Goal: Task Accomplishment & Management: Manage account settings

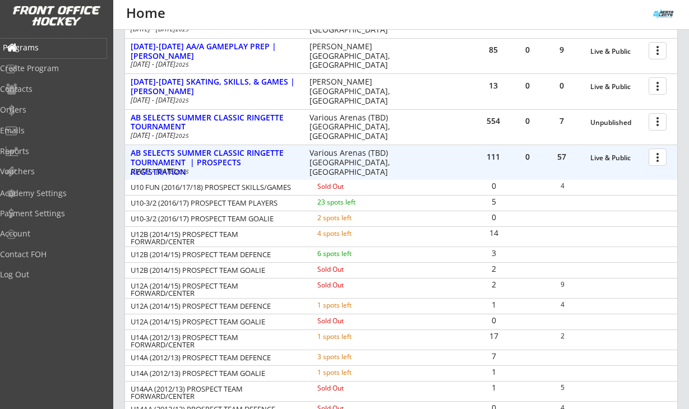
click at [42, 41] on div "Programs" at bounding box center [53, 49] width 107 height 20
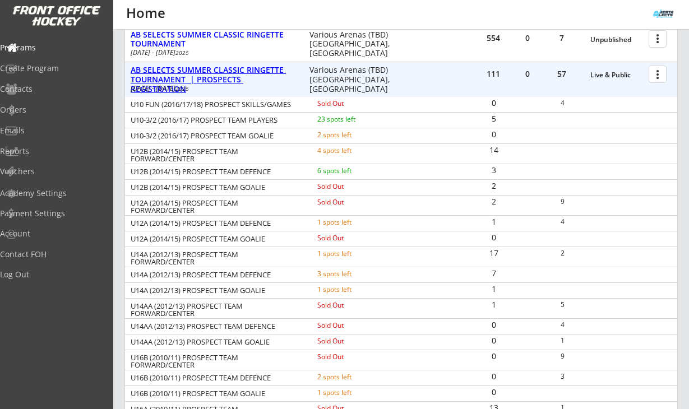
click at [231, 76] on div "AB SELECTS SUMMER CLASSIC RINGETTE TOURNAMENT | PROSPECTS REGISTRATION" at bounding box center [214, 80] width 167 height 28
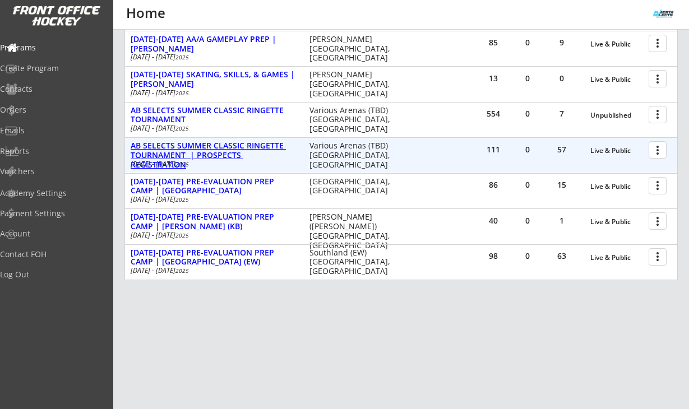
scroll to position [369, 0]
click at [658, 153] on div at bounding box center [660, 150] width 20 height 20
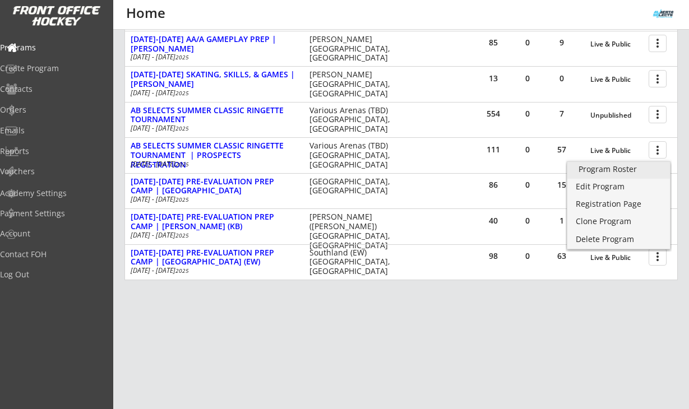
click at [636, 171] on div "Program Roster" at bounding box center [619, 169] width 80 height 8
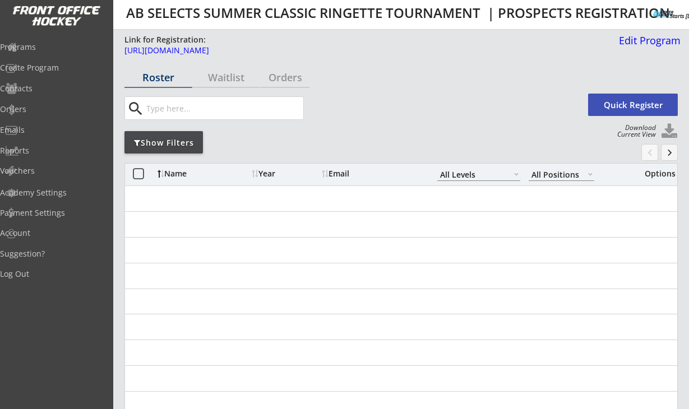
select select ""All Levels""
select select ""All Positions""
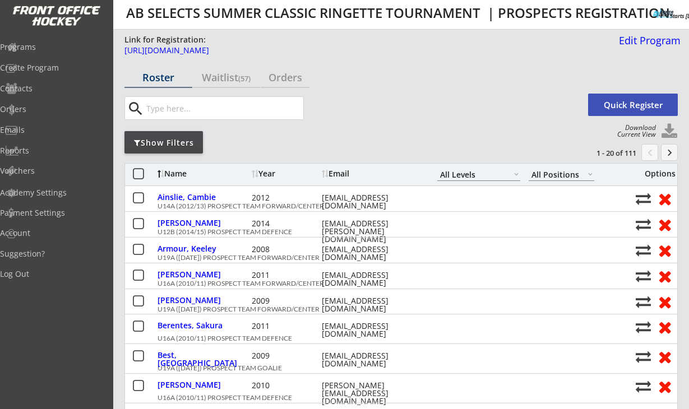
select select ""All Levels""
select select ""All Positions""
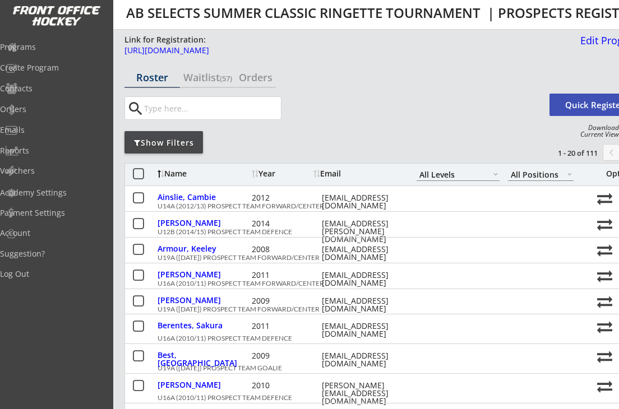
select select ""All Levels""
select select ""All Positions""
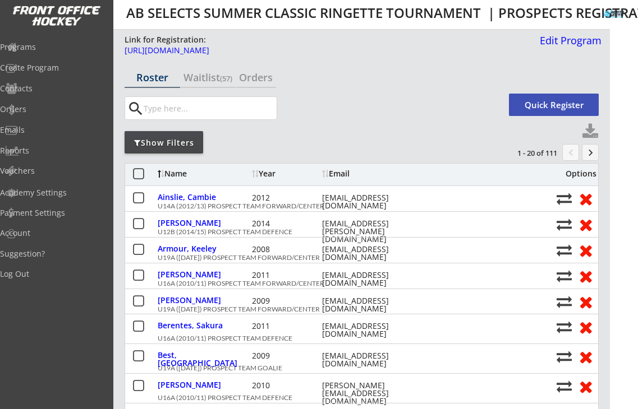
select select ""All Levels""
select select ""All Positions""
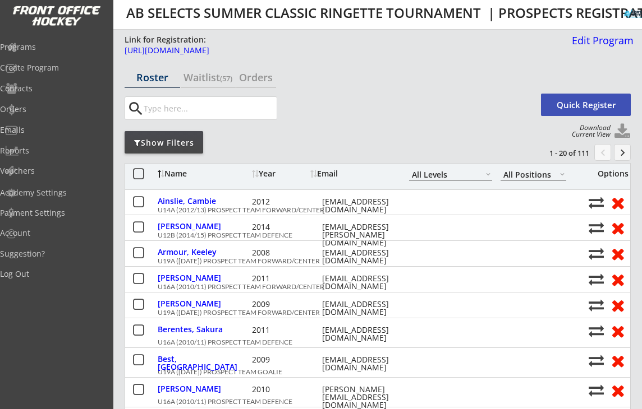
select select ""All Levels""
select select ""All Positions""
select select ""All Levels""
select select ""All Positions""
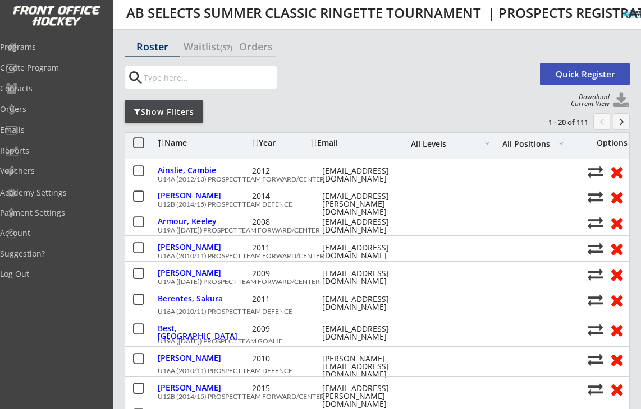
scroll to position [32, 0]
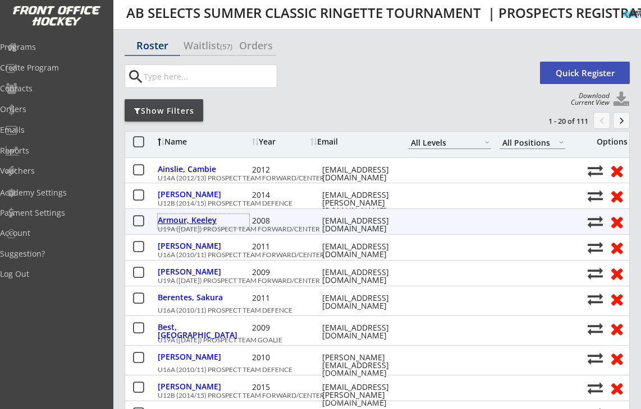
click at [211, 220] on div "Armour, Keeley" at bounding box center [203, 221] width 91 height 8
select select ""Forward""
select select ""U19B""
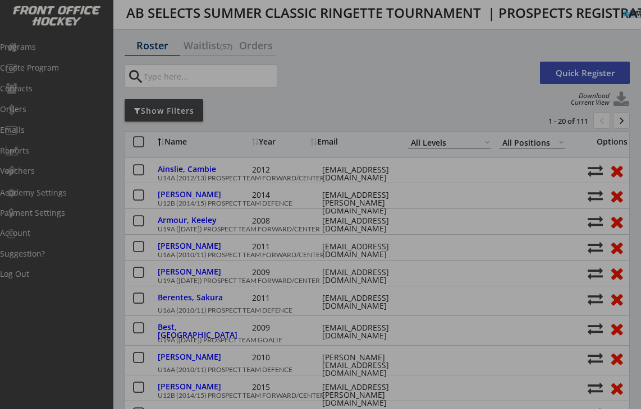
type input "FEMALE"
type input "Bowview U19B-1"
type input "No"
select select ""No""
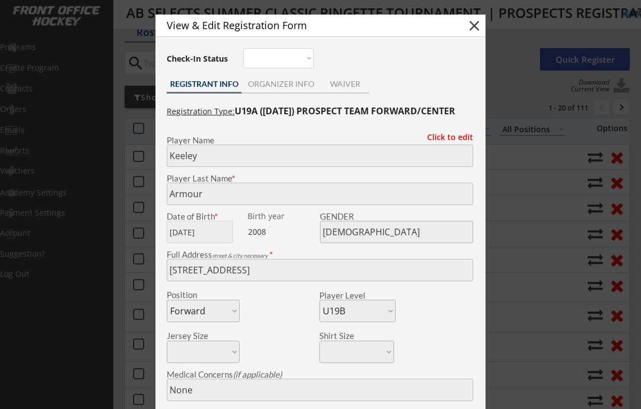
scroll to position [38, 0]
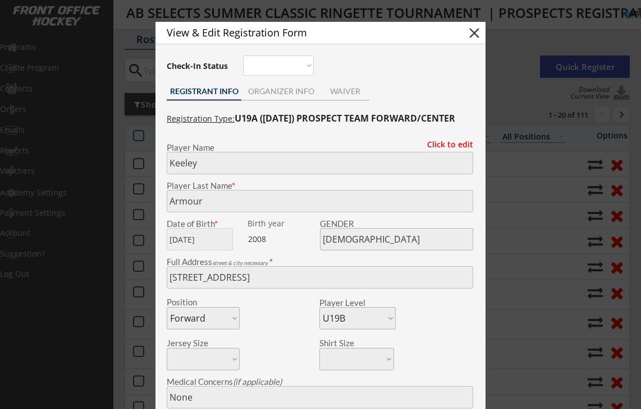
click at [472, 36] on button "close" at bounding box center [474, 33] width 17 height 17
select select ""PLACEHOLDER_1427118222253""
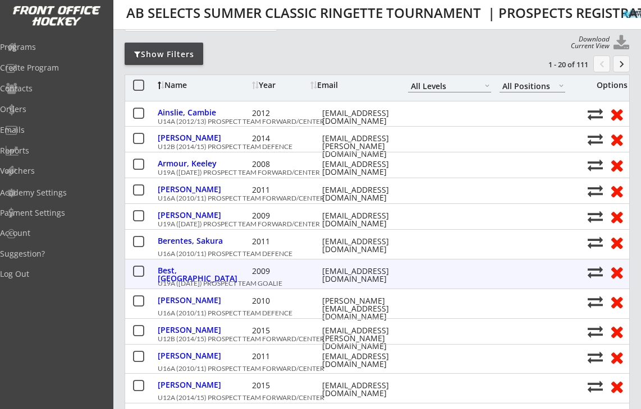
scroll to position [0, 0]
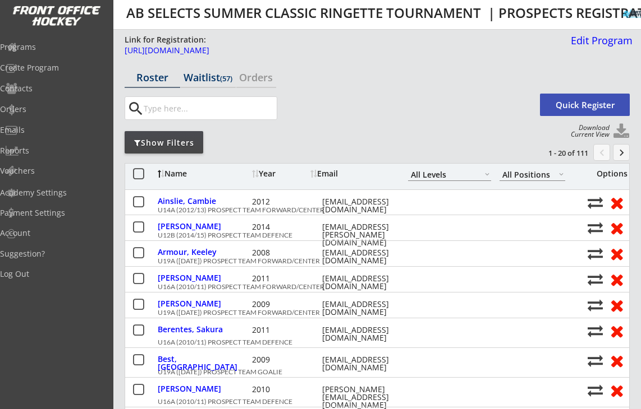
click at [200, 75] on div "Waitlist (57)" at bounding box center [209, 77] width 56 height 10
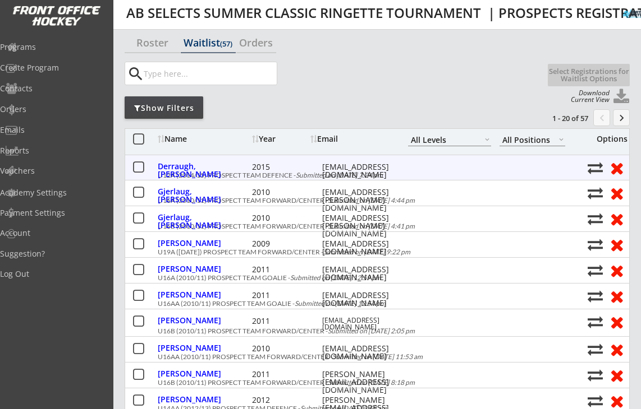
scroll to position [36, 0]
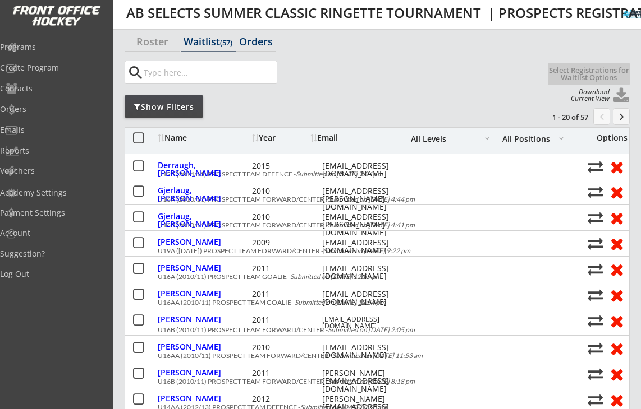
click at [273, 43] on div "Orders" at bounding box center [256, 41] width 40 height 10
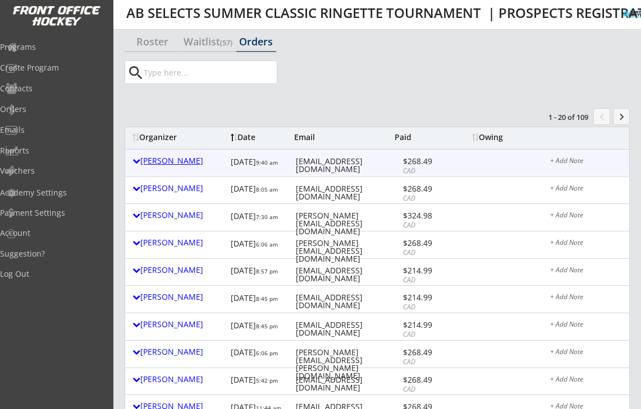
click at [138, 160] on div at bounding box center [136, 161] width 8 height 8
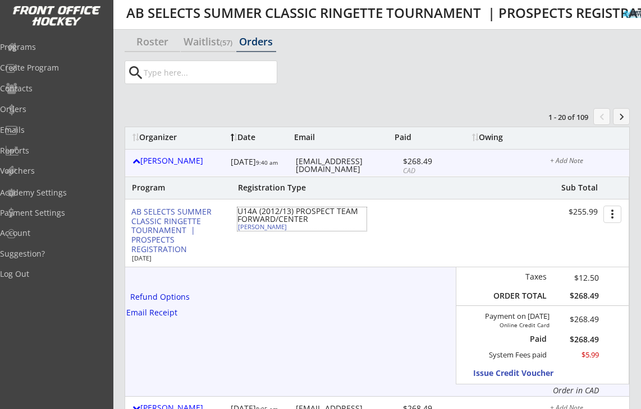
drag, startPoint x: 287, startPoint y: 228, endPoint x: 237, endPoint y: 228, distance: 50.5
click at [237, 228] on div "U14A (2012/13) PROSPECT TEAM FORWARD/CENTER Kaelyn Doherty" at bounding box center [301, 220] width 129 height 24
select select ""Forward""
select select ""U14C""
select select ""No""
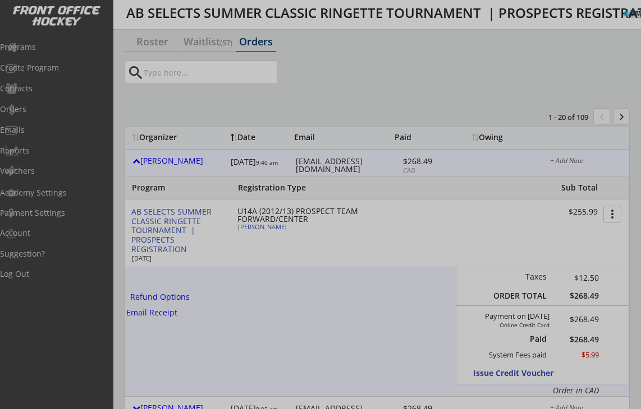
type input "U14C"
type input "n/a"
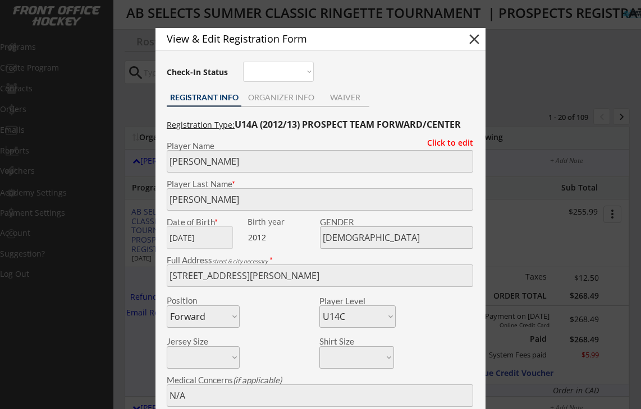
copy div "Kaelyn Doherty"
click at [474, 40] on button "close" at bounding box center [474, 39] width 17 height 17
select select ""PLACEHOLDER_1427118222253""
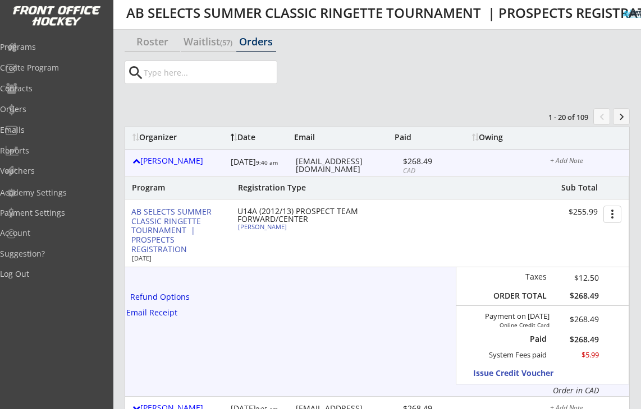
click at [265, 228] on div "Kaelyn Doherty" at bounding box center [300, 227] width 125 height 6
type input "Kaelyn"
type input "Doherty"
type input "09/07/2012"
type input "FEMALE"
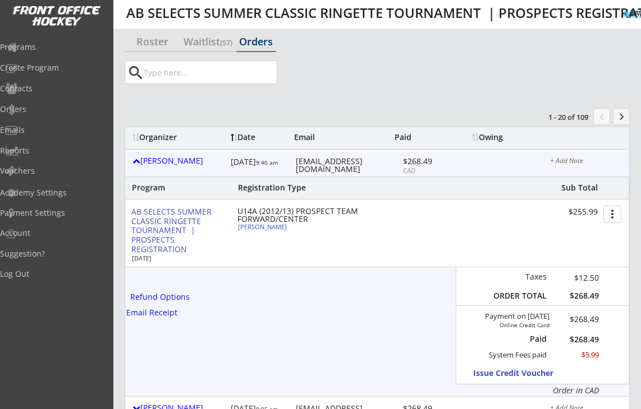
type input "78 Auburn Meadows Ct SE, Calgary, AB T3M 2E3, Canada"
select select ""Forward""
select select ""U14C""
type input "N/A"
type input "Natalie Flynn-Doherty"
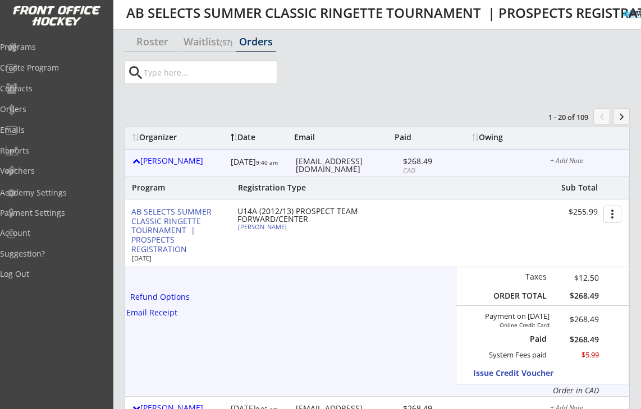
type input "(403) 862-1419"
type input "U14C"
type input "No"
select select ""No""
type input "n/a"
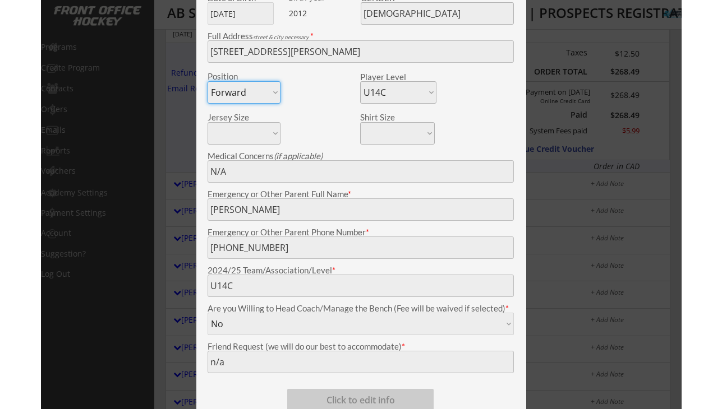
scroll to position [257, 0]
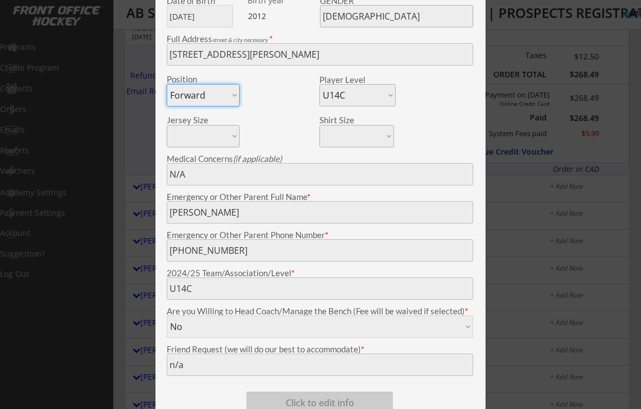
click at [495, 116] on div at bounding box center [320, 204] width 641 height 409
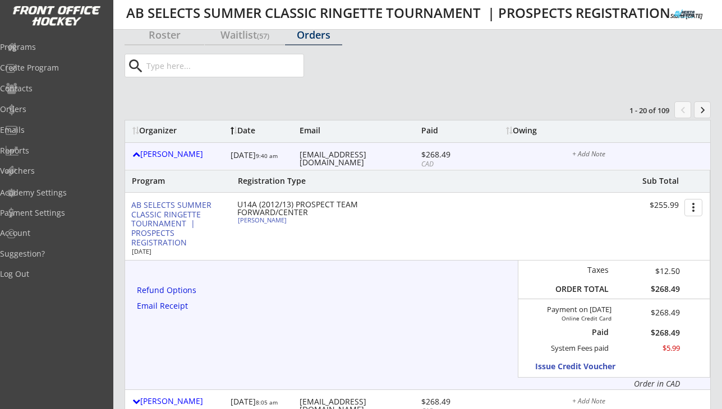
scroll to position [54, 0]
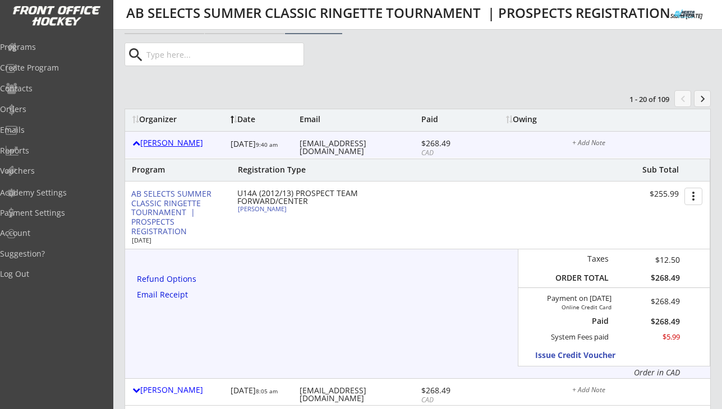
click at [168, 144] on div "Natalie Flynn-doherty" at bounding box center [178, 143] width 93 height 8
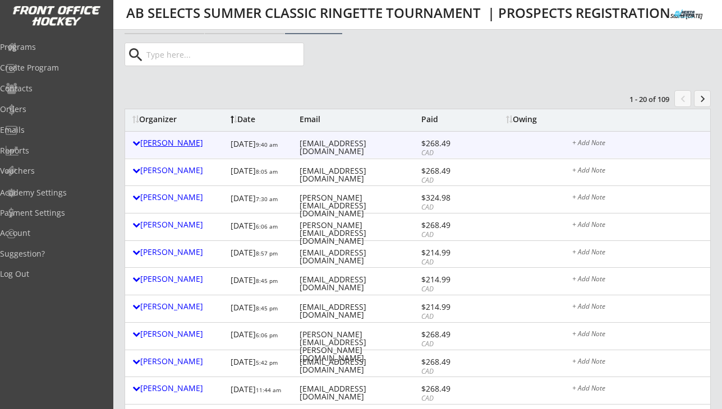
click at [172, 144] on div "[PERSON_NAME]" at bounding box center [178, 143] width 93 height 8
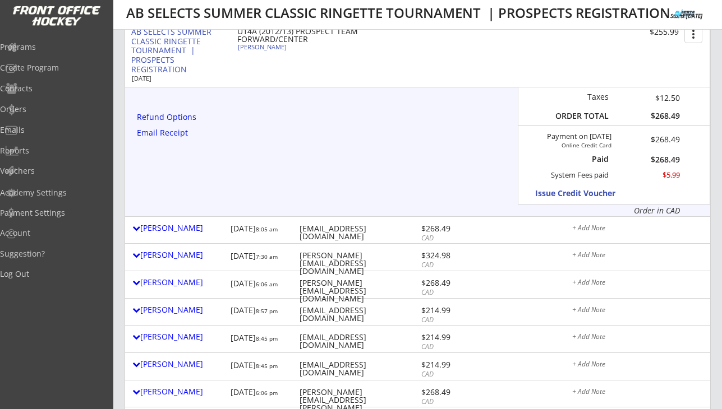
scroll to position [238, 0]
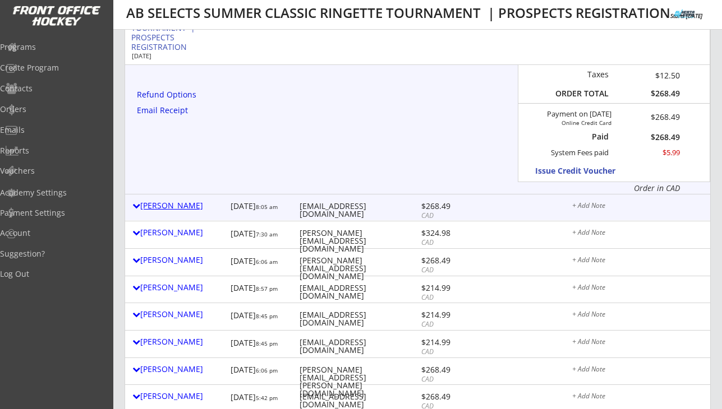
click at [179, 206] on div "[PERSON_NAME]" at bounding box center [178, 206] width 93 height 8
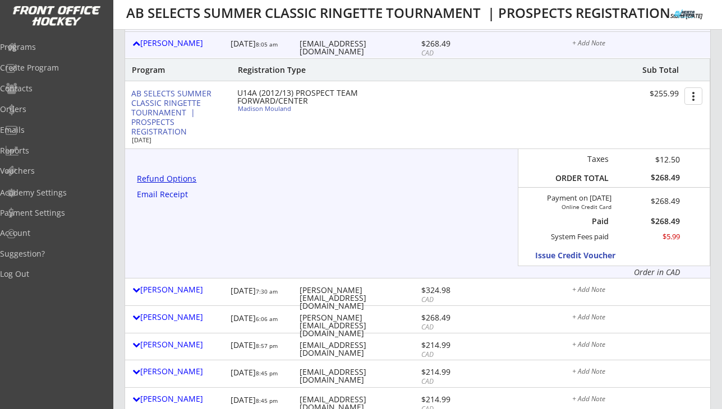
scroll to position [407, 0]
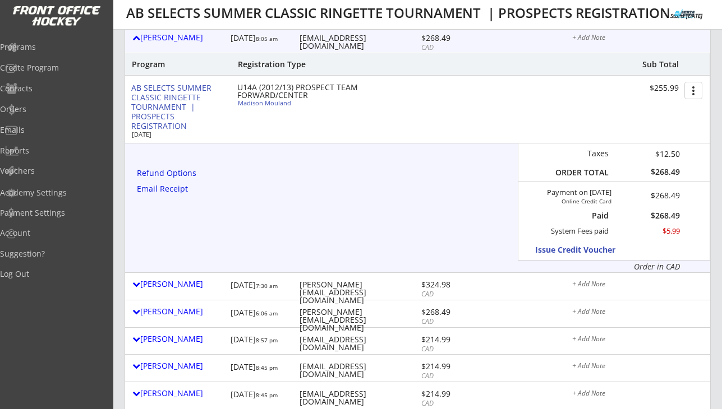
click at [257, 104] on div "Madison Mouland" at bounding box center [300, 103] width 125 height 6
select select ""Forward""
select select ""U14A""
select select ""Adult Medium""
select select ""Yes""
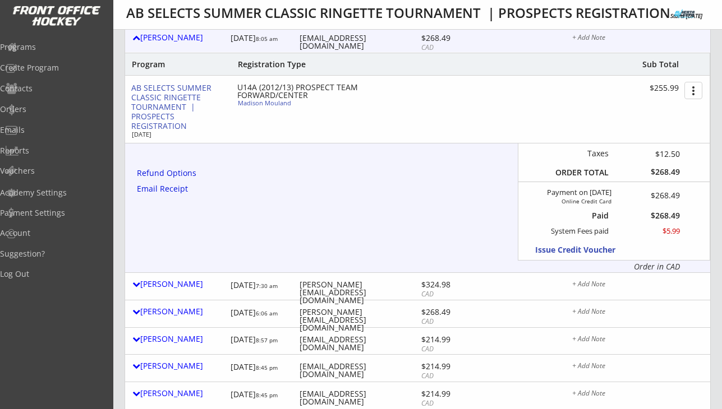
type input "Fra u12a"
type input "NA"
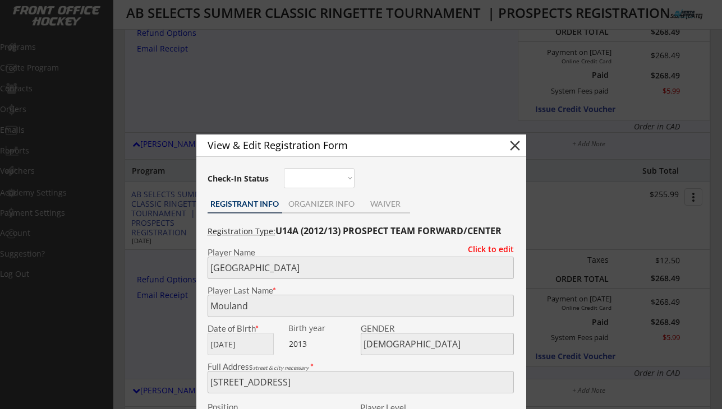
scroll to position [299, 0]
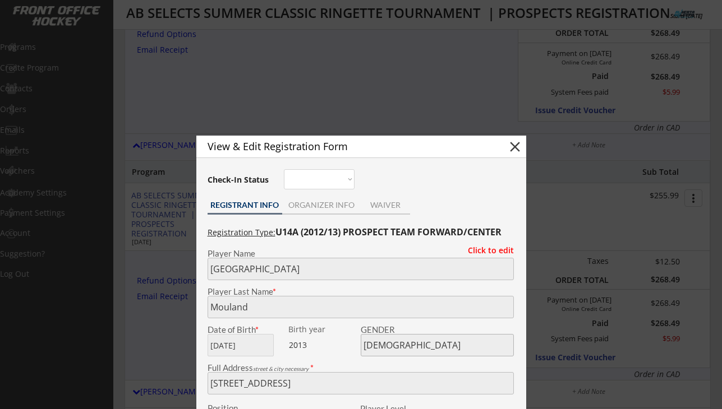
click at [168, 332] on div at bounding box center [361, 204] width 722 height 409
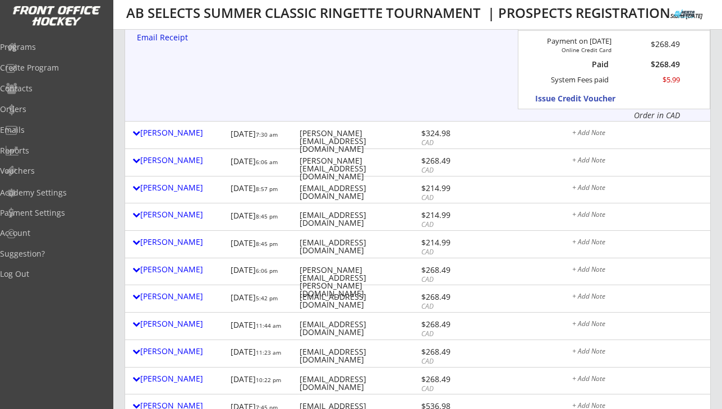
scroll to position [573, 0]
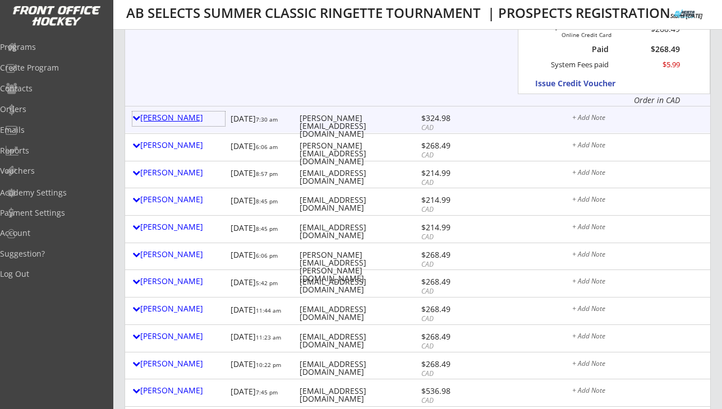
click at [165, 117] on div "[PERSON_NAME]" at bounding box center [178, 118] width 93 height 8
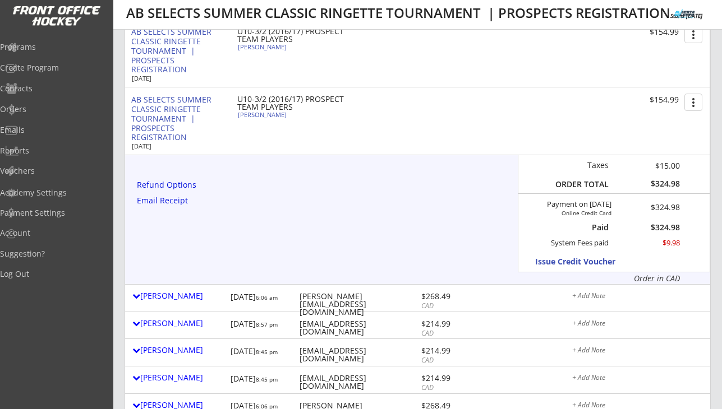
scroll to position [712, 0]
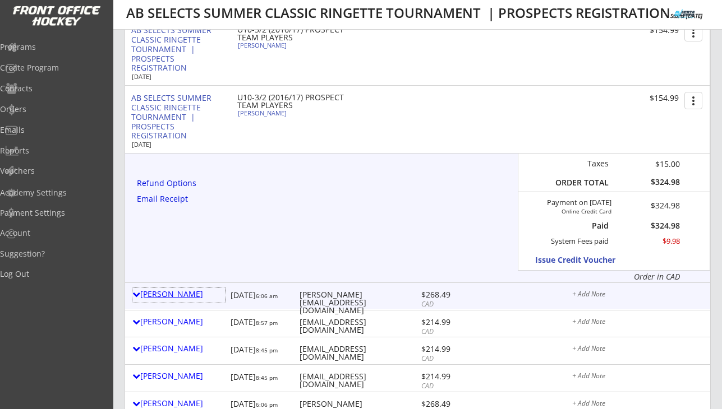
click at [176, 295] on div "[PERSON_NAME]" at bounding box center [178, 295] width 93 height 8
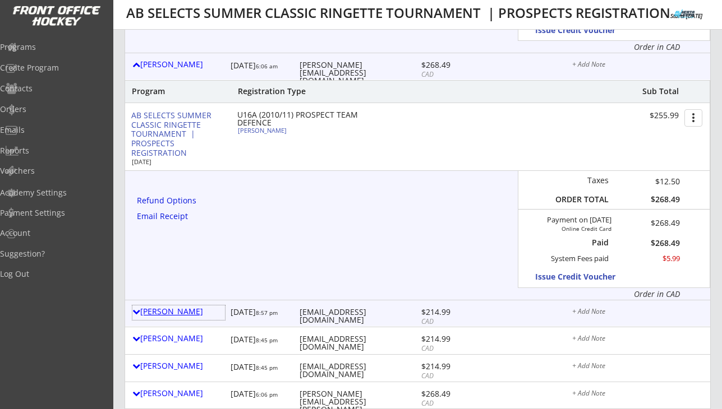
click at [172, 309] on div "[PERSON_NAME]" at bounding box center [178, 312] width 93 height 8
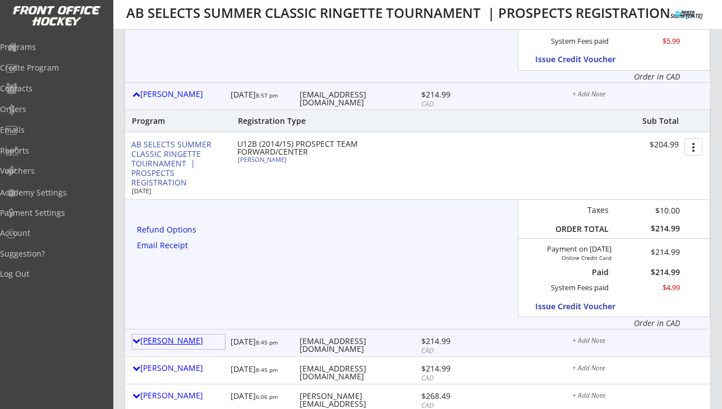
click at [172, 342] on div "[PERSON_NAME]" at bounding box center [178, 341] width 93 height 8
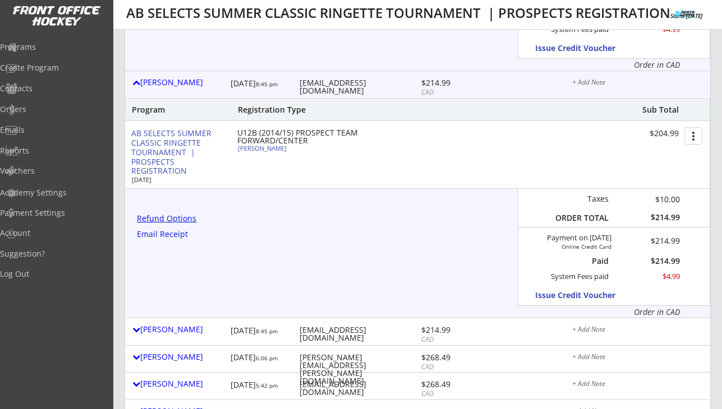
scroll to position [1423, 0]
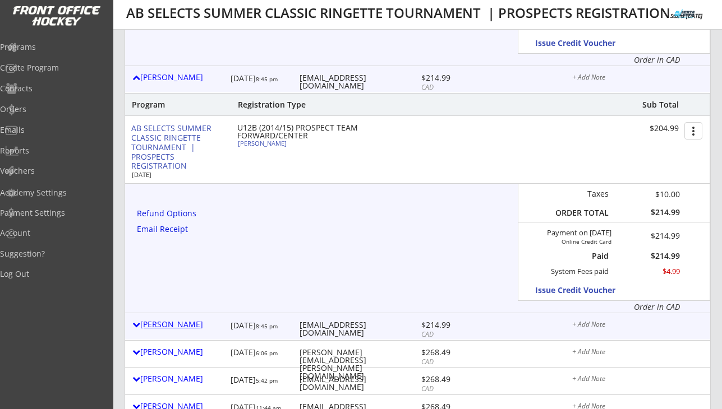
click at [173, 325] on div "[PERSON_NAME]" at bounding box center [178, 325] width 93 height 8
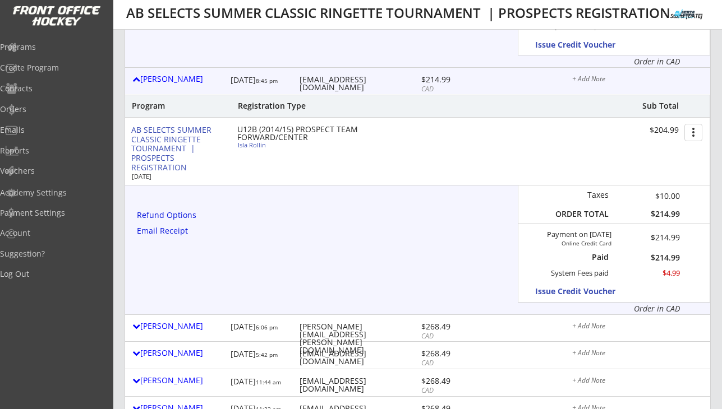
scroll to position [1670, 0]
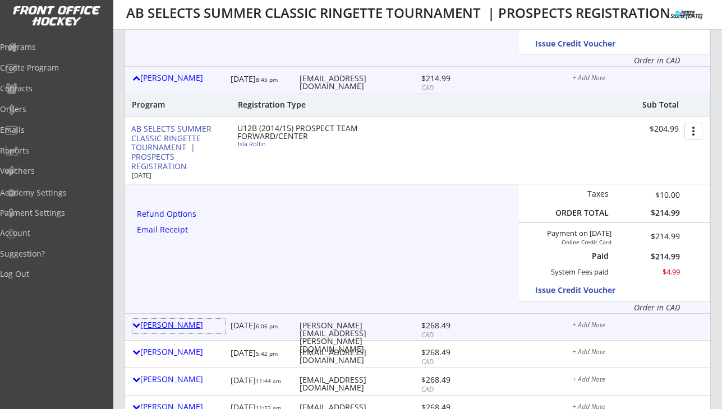
click at [173, 324] on div "[PERSON_NAME]" at bounding box center [178, 325] width 93 height 8
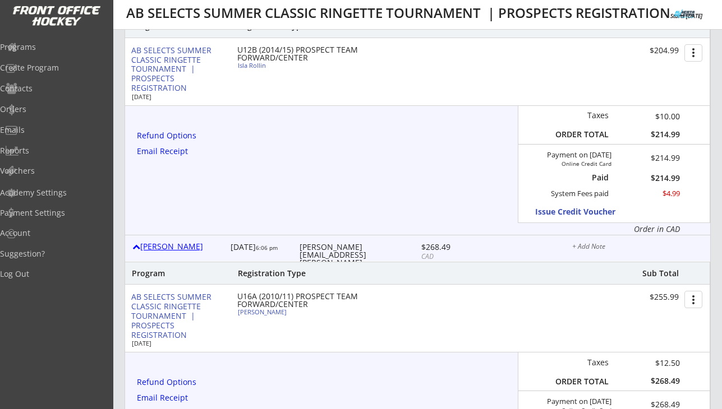
scroll to position [1783, 0]
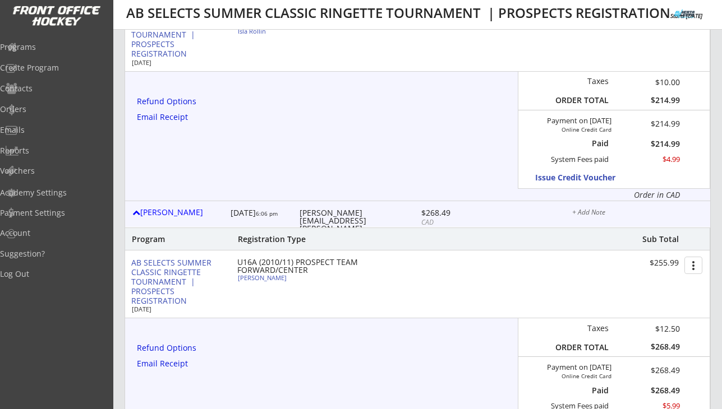
click at [271, 278] on div "Gracie Doherty" at bounding box center [300, 278] width 125 height 6
select select ""Forward""
select select ""U14C""
select select ""No""
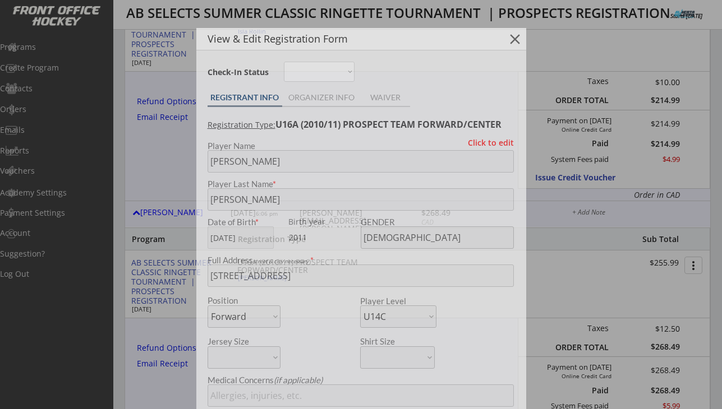
type input "U14C Misfits"
type input "Megan Wiglesworth or Lily Dickson"
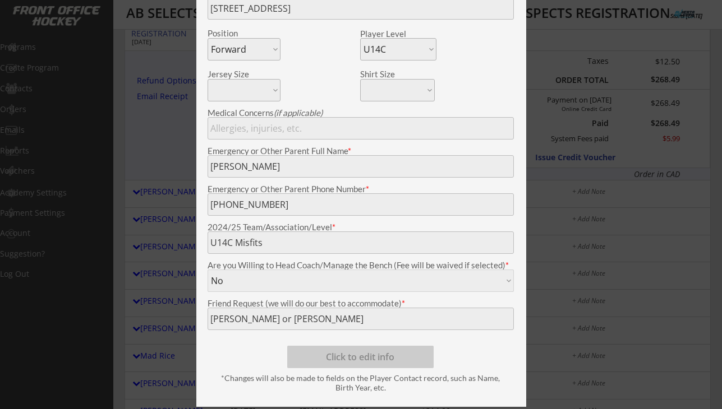
scroll to position [2047, 0]
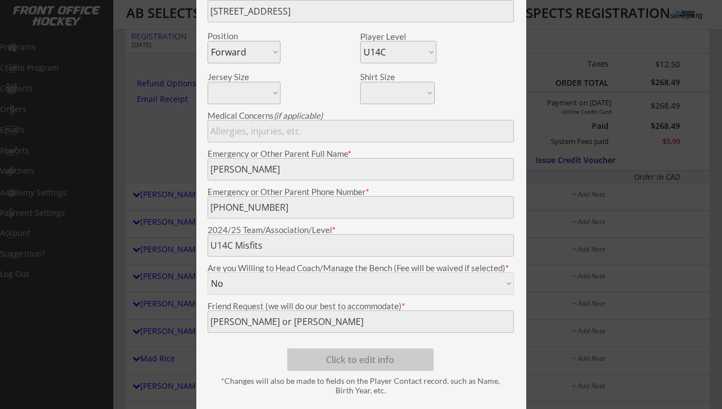
click at [169, 165] on div at bounding box center [361, 204] width 722 height 409
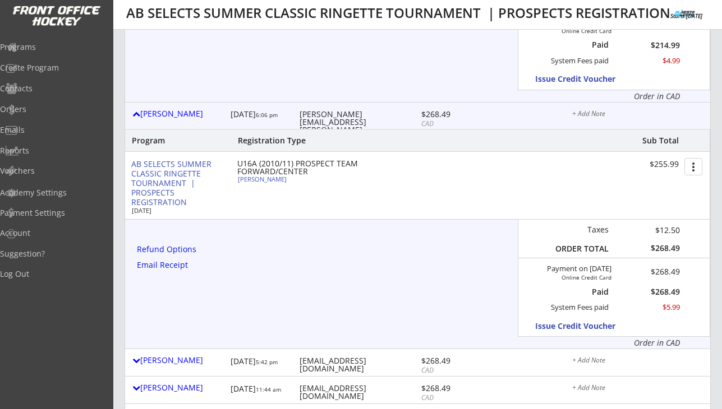
scroll to position [1769, 0]
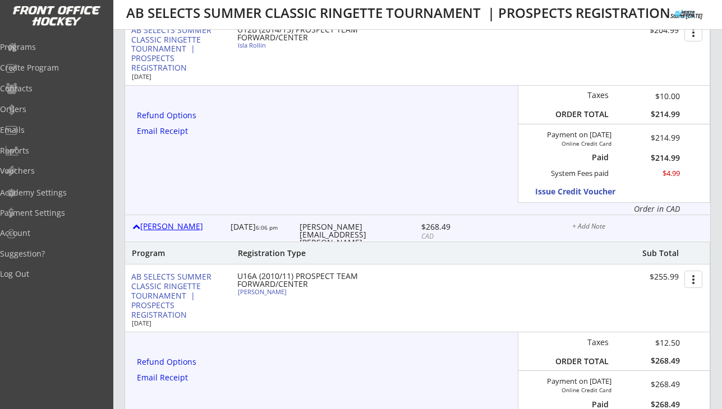
click at [136, 227] on div at bounding box center [136, 227] width 8 height 8
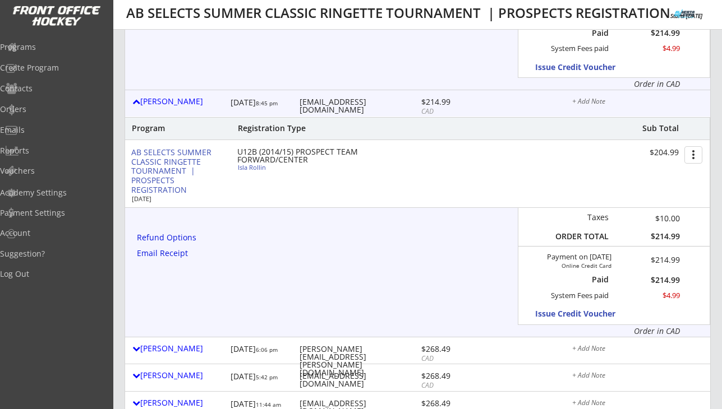
scroll to position [1627, 0]
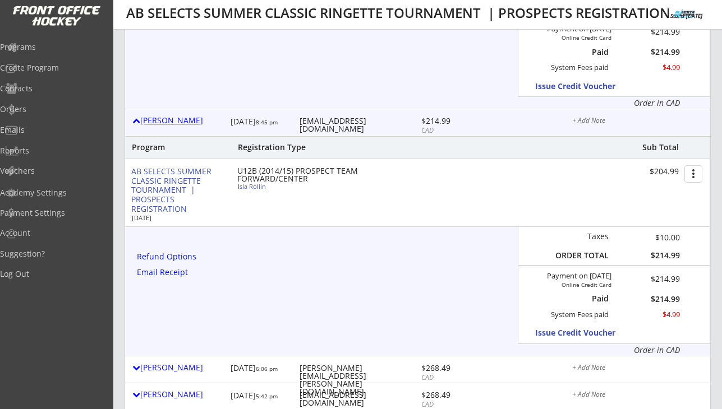
click at [152, 122] on div "[PERSON_NAME]" at bounding box center [178, 121] width 93 height 8
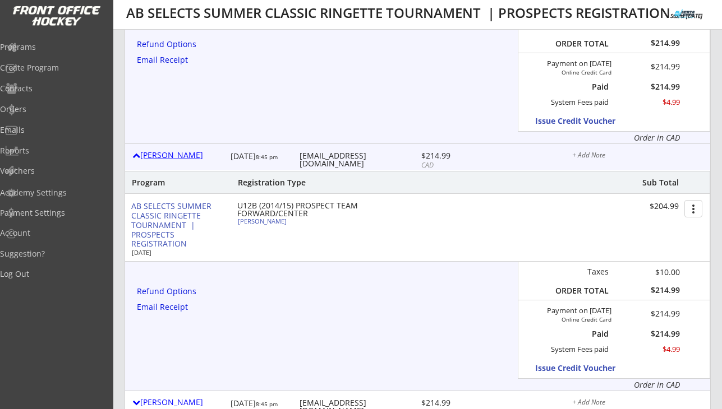
scroll to position [1348, 0]
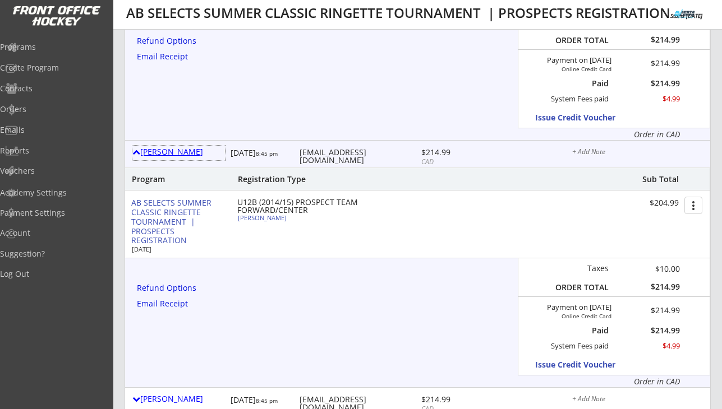
click at [144, 153] on div "[PERSON_NAME]" at bounding box center [178, 152] width 93 height 8
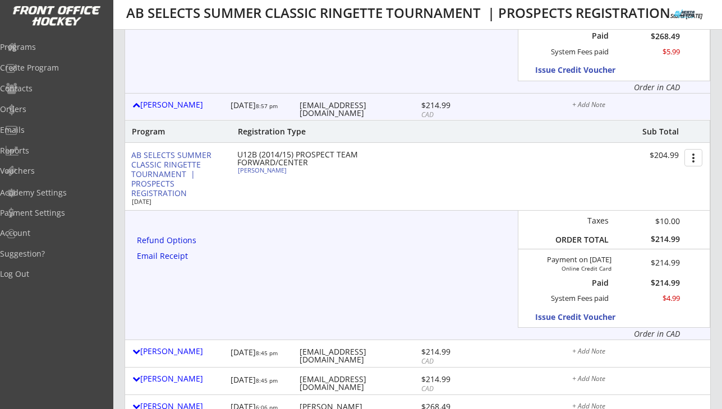
scroll to position [1148, 0]
click at [141, 107] on div "[PERSON_NAME]" at bounding box center [178, 106] width 93 height 8
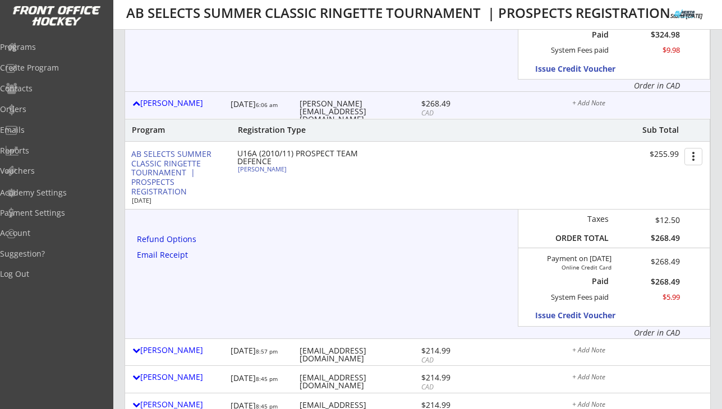
scroll to position [903, 0]
drag, startPoint x: 291, startPoint y: 172, endPoint x: 245, endPoint y: 170, distance: 46.0
click at [245, 170] on div "Lucy Hendrickson" at bounding box center [300, 170] width 125 height 6
select select ""Defense""
select select ""U14A""
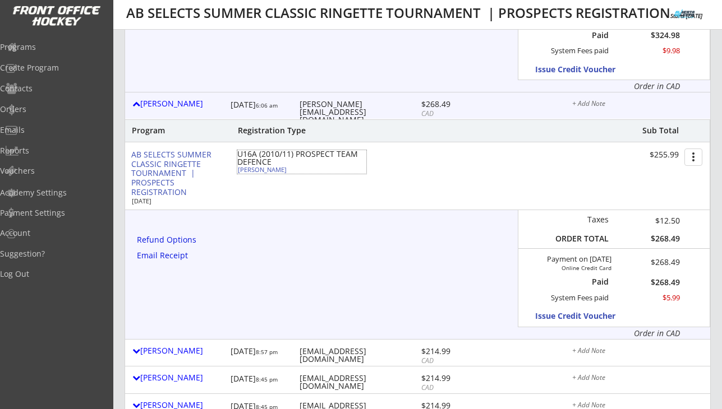
select select ""No""
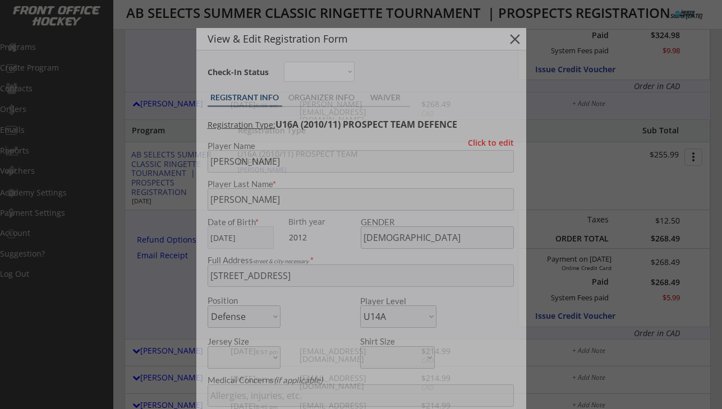
type input "Lethbridge rattler U14A"
type input "Audrey Burton"
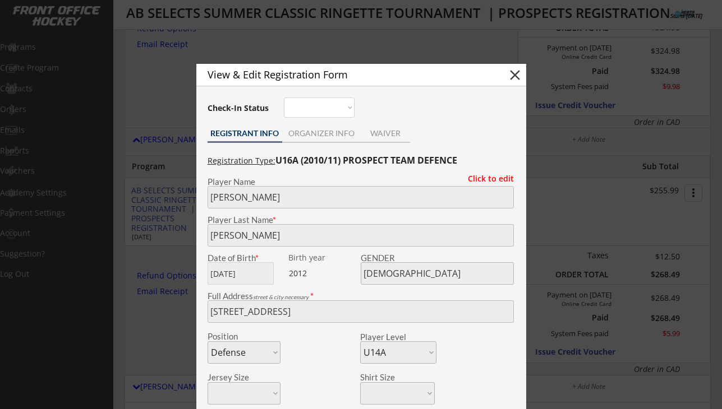
scroll to position [846, 0]
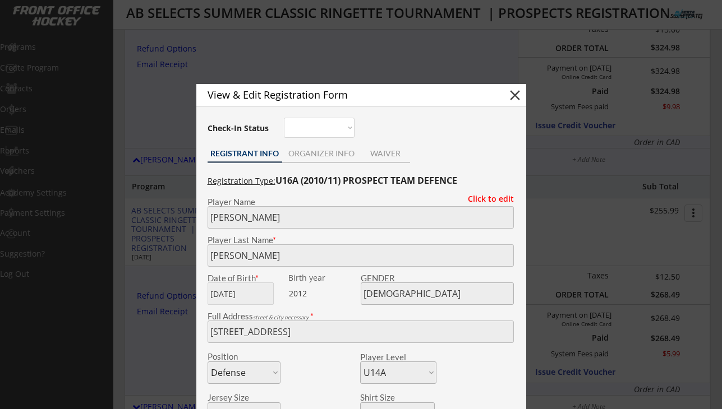
click at [513, 96] on button "close" at bounding box center [515, 95] width 17 height 17
select select ""PLACEHOLDER_1427118222253""
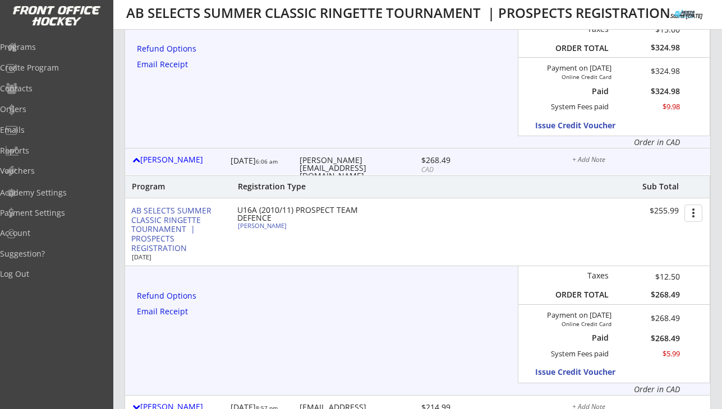
click at [328, 160] on div "[PERSON_NAME][EMAIL_ADDRESS][DOMAIN_NAME]" at bounding box center [359, 169] width 119 height 24
copy div "[PERSON_NAME][EMAIL_ADDRESS][DOMAIN_NAME]"
click at [185, 160] on div "[PERSON_NAME]" at bounding box center [178, 160] width 93 height 8
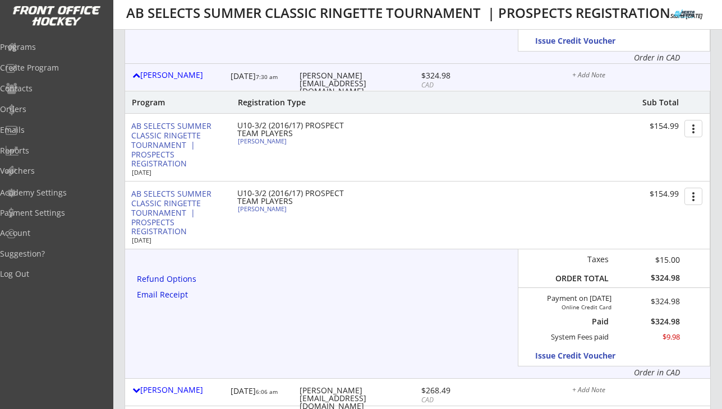
scroll to position [615, 0]
drag, startPoint x: 287, startPoint y: 213, endPoint x: 239, endPoint y: 211, distance: 47.7
click at [239, 211] on div "Zoey Wanchulak" at bounding box center [300, 210] width 125 height 6
select select ""Forward""
select select ""U10-3""
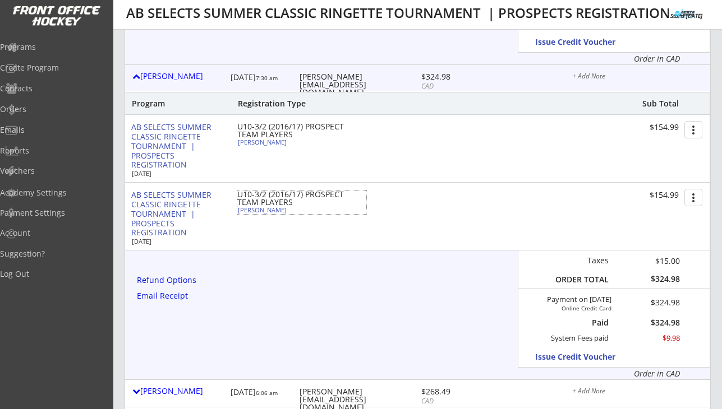
select select ""Yes""
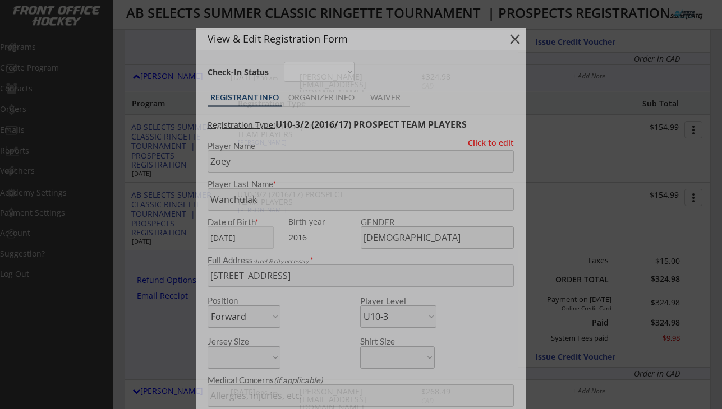
type input "Indus U10 step 3"
type input "Makayla Wanchulak"
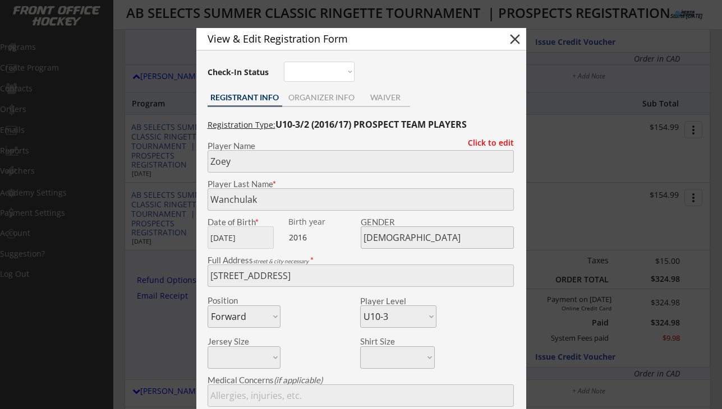
copy div "Zoey Wanchulak"
click at [515, 43] on button "close" at bounding box center [515, 39] width 17 height 17
select select ""PLACEHOLDER_1427118222253""
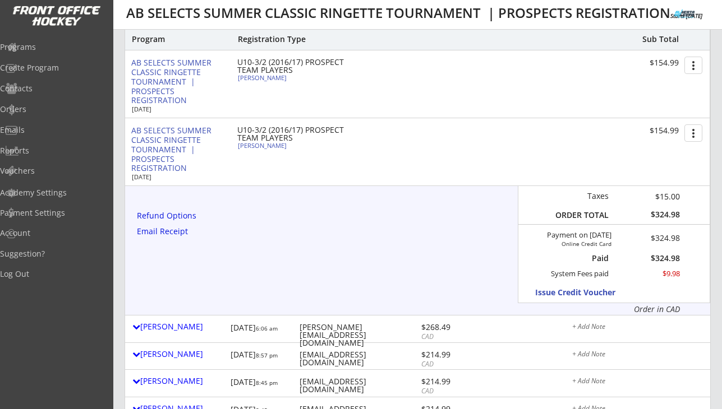
scroll to position [684, 0]
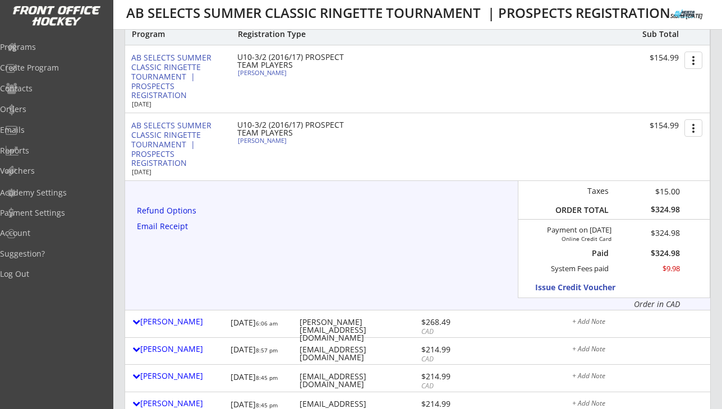
click at [287, 73] on div "Makayla Wanchulak" at bounding box center [300, 73] width 125 height 6
type input "Makayla"
type input "Wanchulak"
type input "09/13/2017"
type input "[DEMOGRAPHIC_DATA]"
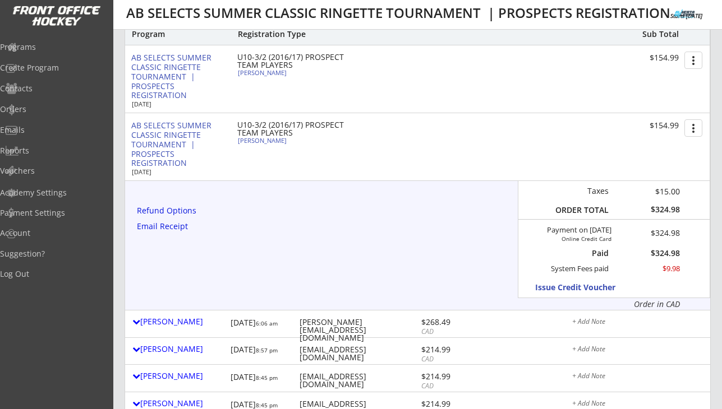
type input "118 Stonemere Grn, Chestermere, AB T1X 0C5, Canada"
select select ""Forward""
select select ""U10-3""
type input "Na"
type input "[PERSON_NAME]"
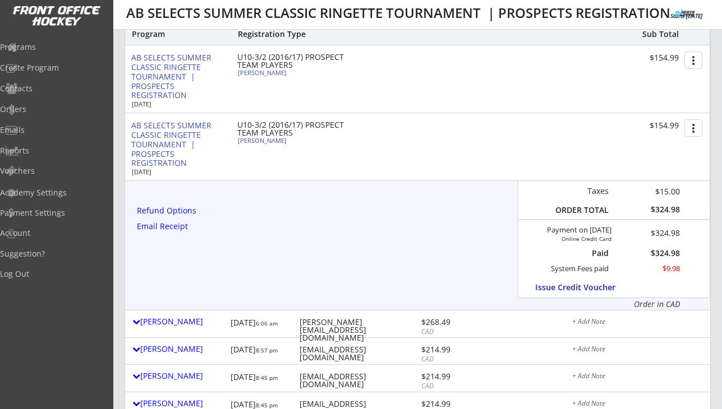
type input "(403) 819-0325"
type input "No"
select select ""No""
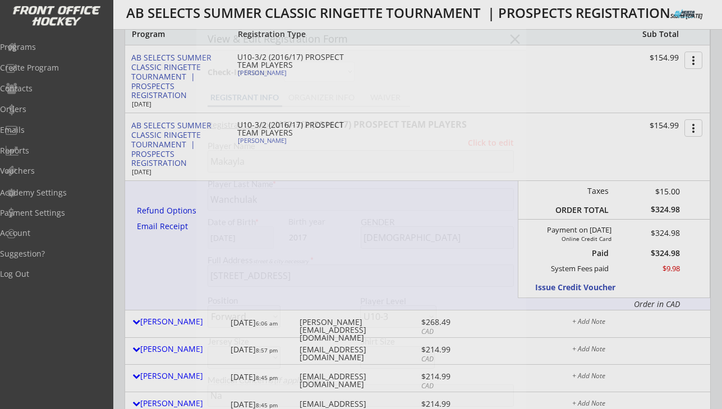
type input "Indus U10 step 2"
type input "Isabelle o. And Zoey wanchulak"
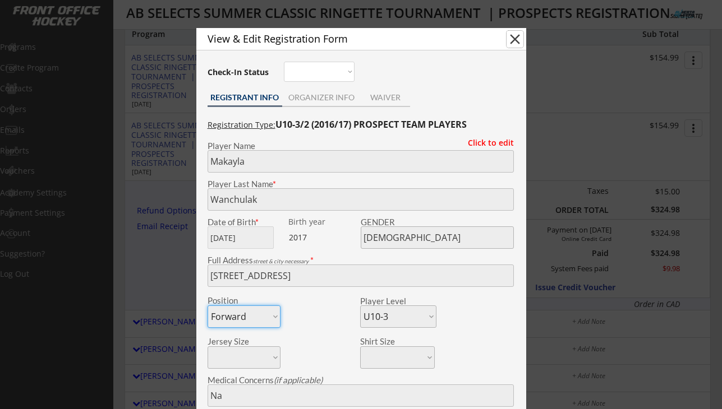
click at [514, 35] on button "close" at bounding box center [515, 39] width 17 height 17
select select ""PLACEHOLDER_1427118222253""
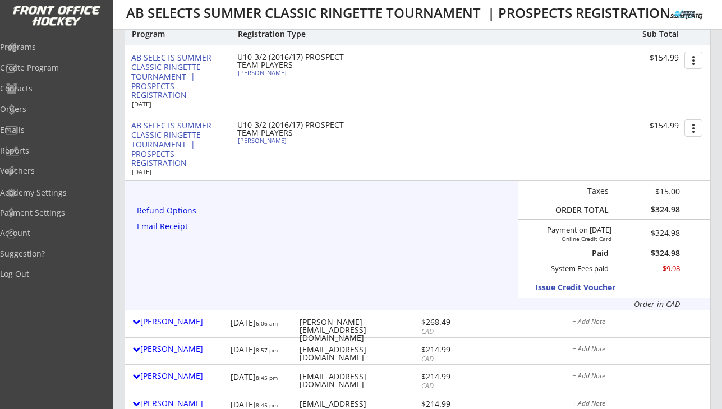
click at [276, 74] on div "Makayla Wanchulak" at bounding box center [300, 73] width 125 height 6
type input "Makayla"
type input "Wanchulak"
type input "09/13/2017"
type input "[DEMOGRAPHIC_DATA]"
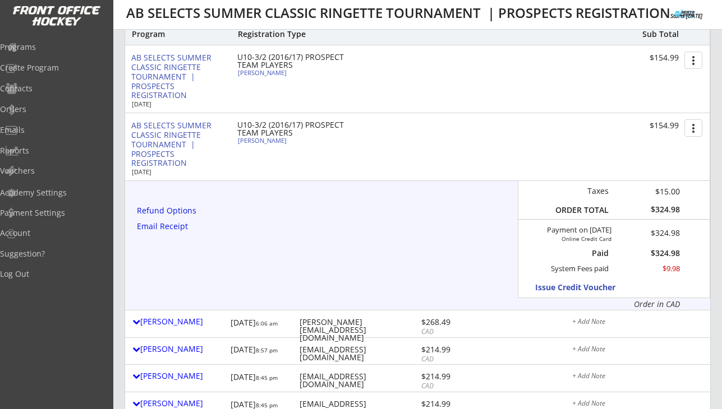
type input "118 Stonemere Grn, Chestermere, AB T1X 0C5, Canada"
select select ""Forward""
select select ""U10-3""
type input "Na"
type input "[PERSON_NAME]"
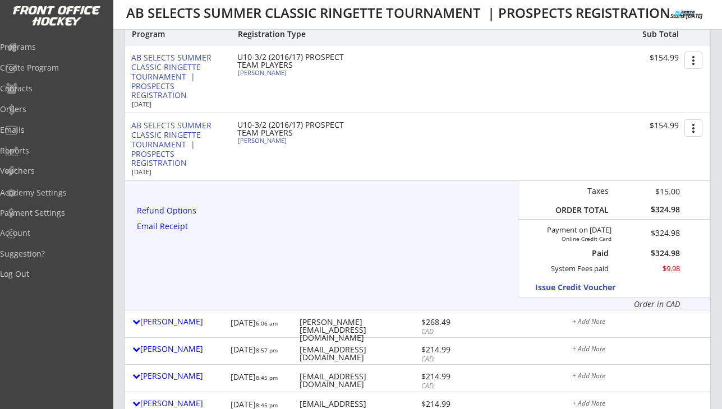
type input "(403) 819-0325"
type input "Indus U10 step 2"
type input "No"
select select ""No""
type input "Isabelle o. And Zoey wanchulak"
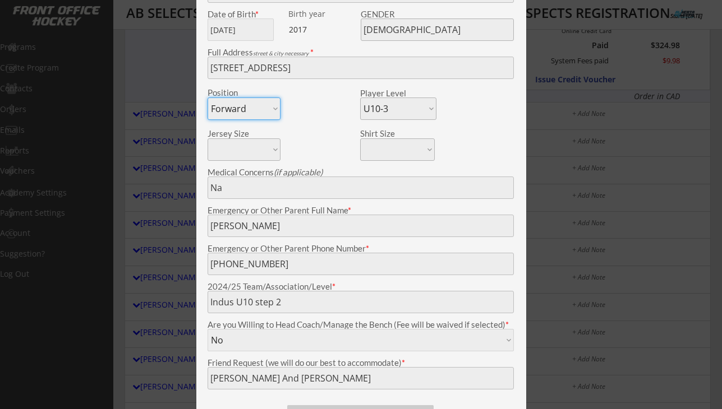
scroll to position [899, 0]
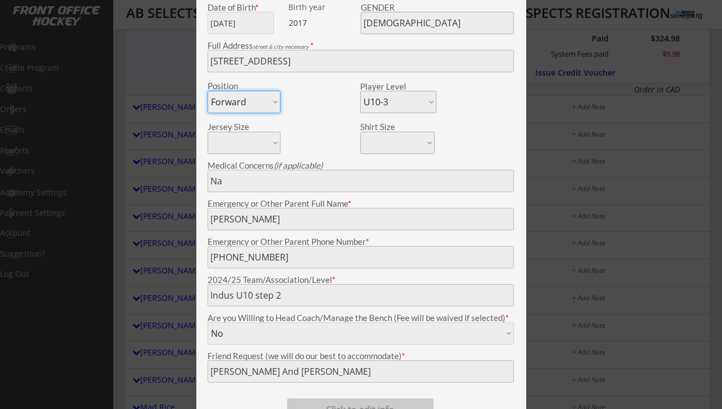
click at [547, 144] on div at bounding box center [361, 204] width 722 height 409
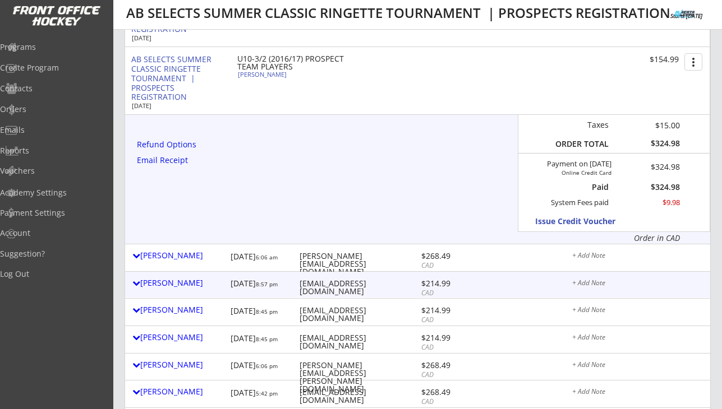
scroll to position [747, 0]
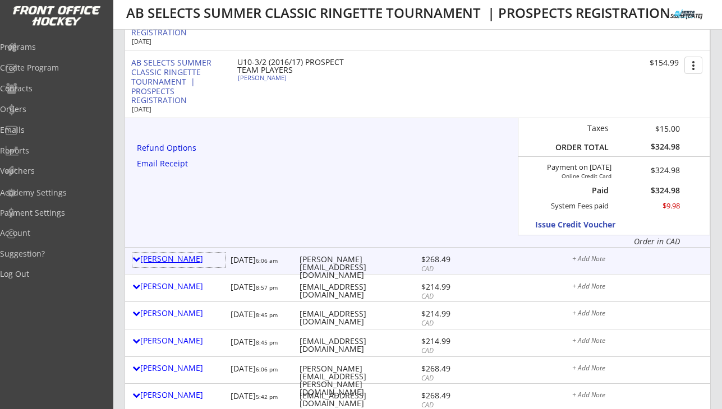
click at [189, 258] on div "[PERSON_NAME]" at bounding box center [178, 259] width 93 height 8
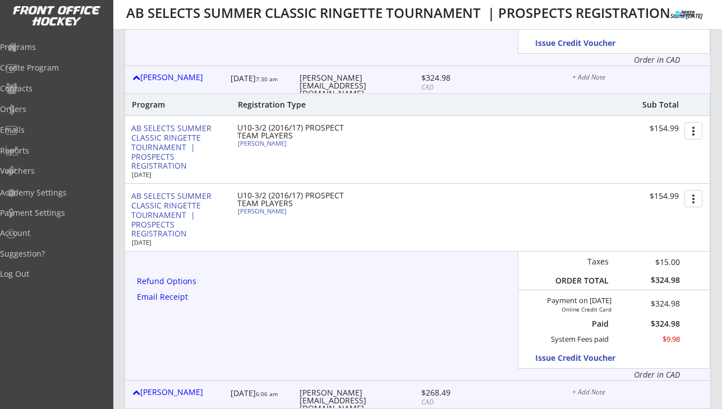
scroll to position [485, 0]
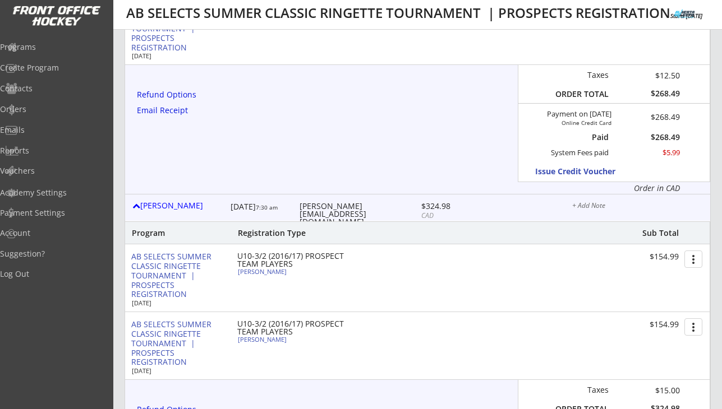
click at [341, 205] on div "[PERSON_NAME][EMAIL_ADDRESS][DOMAIN_NAME]" at bounding box center [359, 214] width 119 height 24
copy div "[PERSON_NAME][EMAIL_ADDRESS][DOMAIN_NAME]"
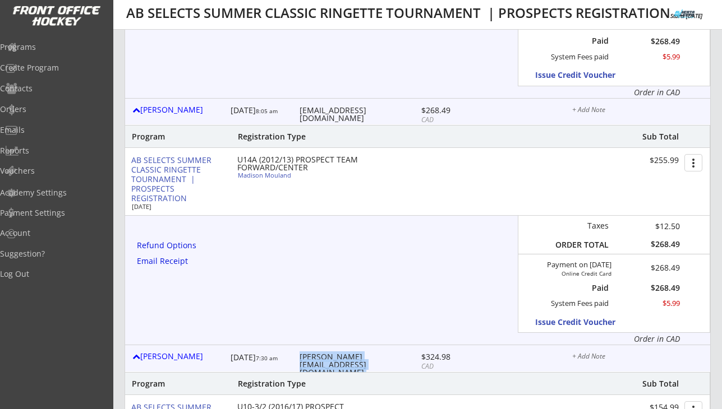
scroll to position [320, 0]
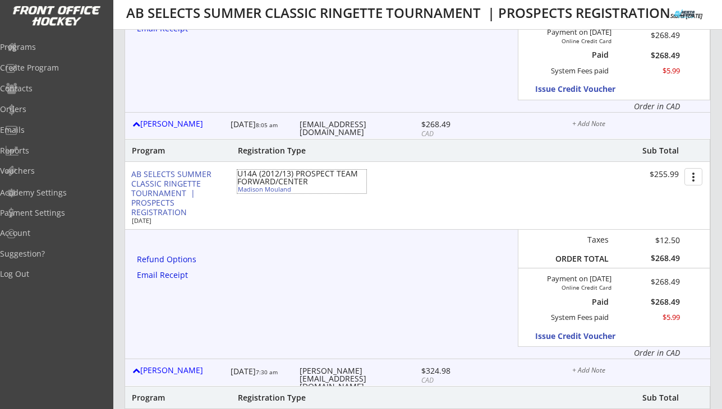
click at [283, 191] on div "Madison Mouland" at bounding box center [300, 189] width 125 height 6
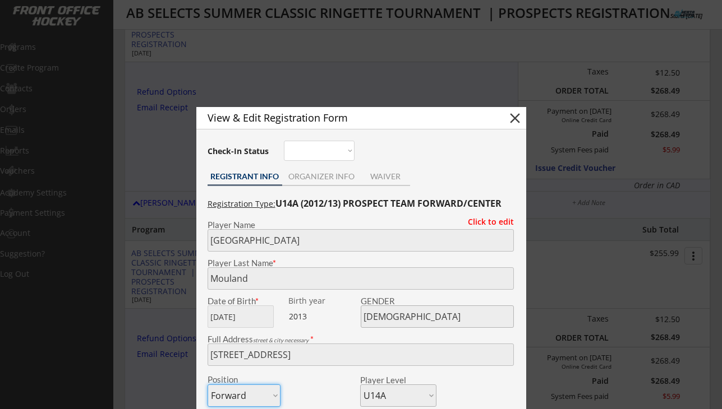
scroll to position [249, 0]
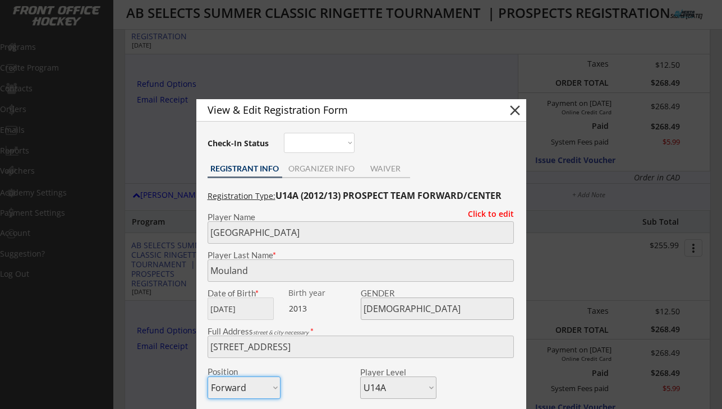
click at [514, 111] on button "close" at bounding box center [515, 110] width 17 height 17
select select ""PLACEHOLDER_1427118222253""
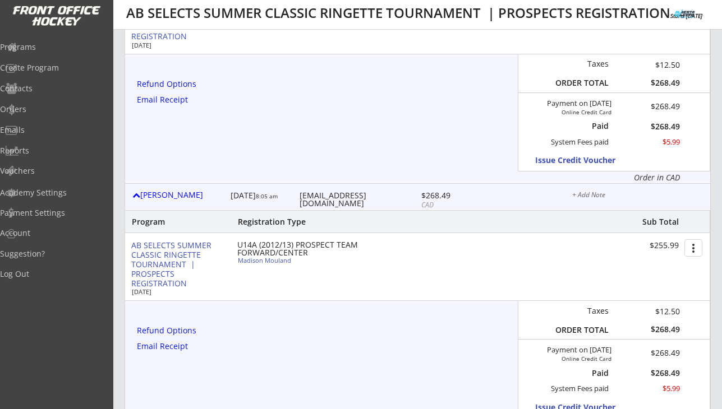
click at [326, 196] on div "[EMAIL_ADDRESS][DOMAIN_NAME]" at bounding box center [359, 200] width 119 height 16
copy div "[EMAIL_ADDRESS][DOMAIN_NAME]"
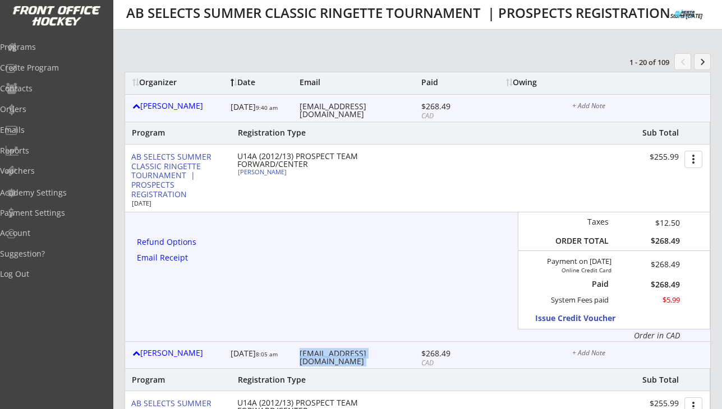
scroll to position [90, 0]
click at [277, 174] on div "Kaelyn Doherty" at bounding box center [300, 172] width 125 height 6
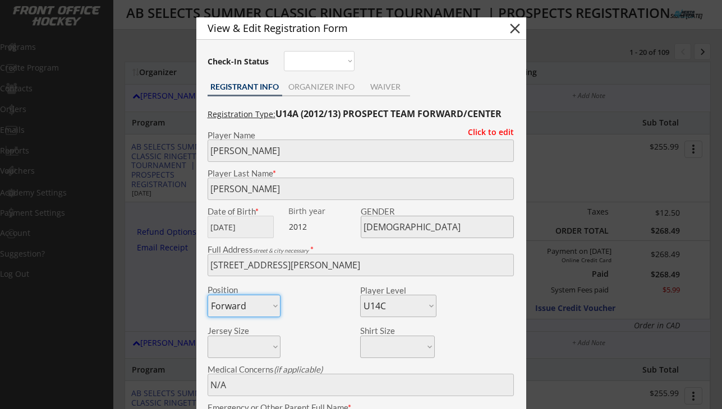
scroll to position [99, 0]
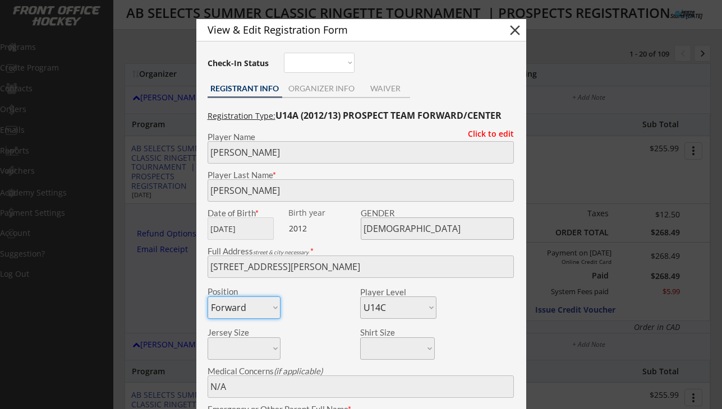
click at [518, 31] on button "close" at bounding box center [515, 30] width 17 height 17
select select ""PLACEHOLDER_1427118222253""
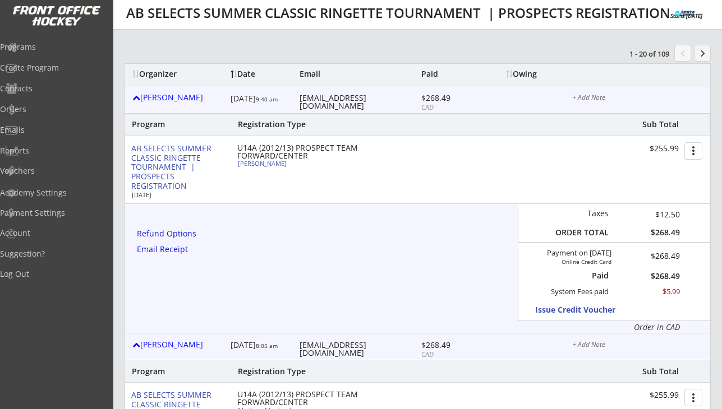
click at [334, 96] on div "[EMAIL_ADDRESS][DOMAIN_NAME]" at bounding box center [359, 102] width 119 height 16
copy div "[EMAIL_ADDRESS][DOMAIN_NAME]"
click at [135, 97] on div at bounding box center [136, 98] width 8 height 8
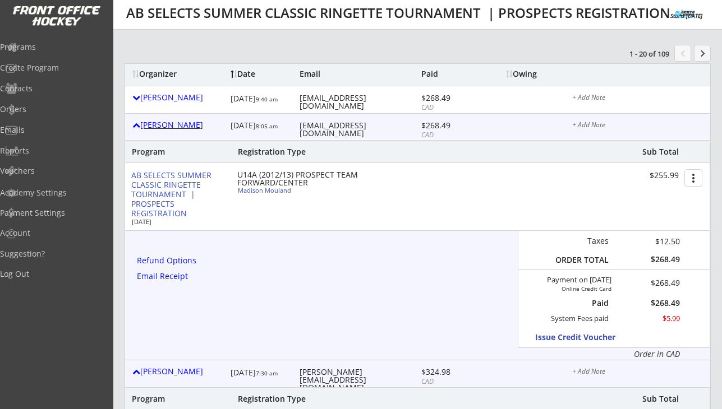
click at [136, 123] on div at bounding box center [136, 125] width 8 height 8
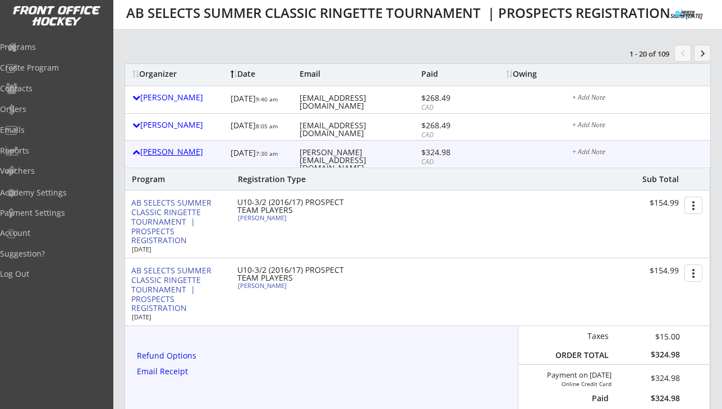
click at [135, 148] on div "[PERSON_NAME]" at bounding box center [178, 153] width 93 height 15
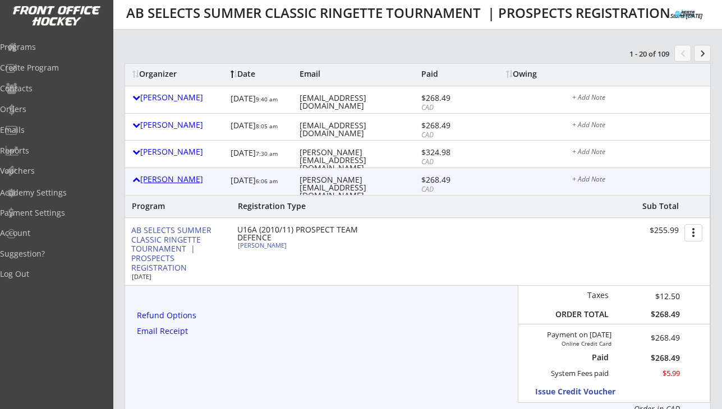
click at [135, 179] on div at bounding box center [136, 180] width 8 height 8
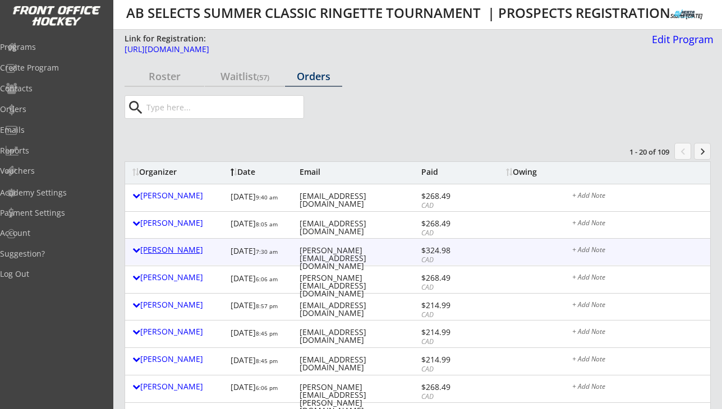
scroll to position [0, 0]
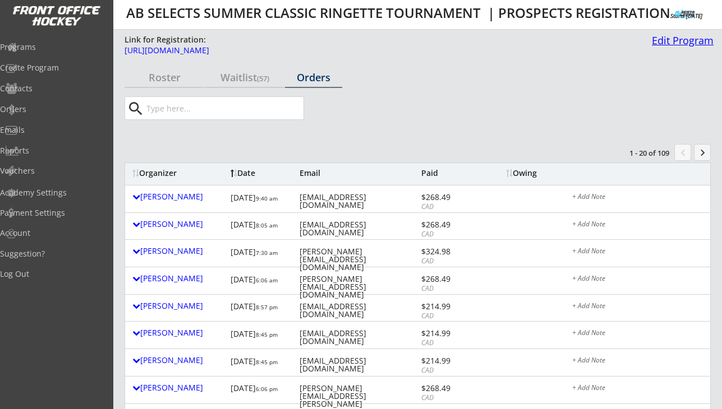
click at [699, 39] on div "Edit Program" at bounding box center [680, 40] width 66 height 10
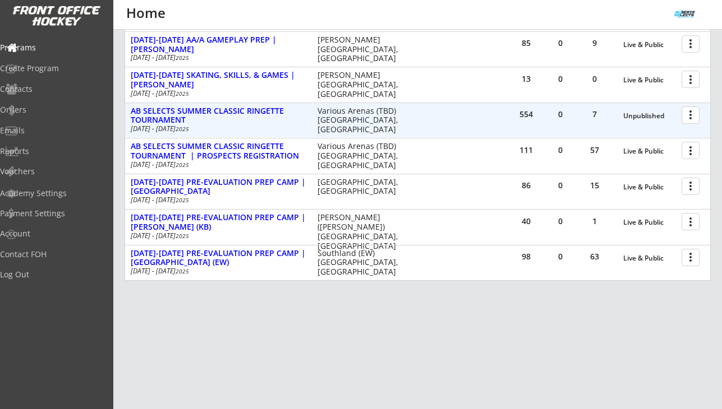
scroll to position [369, 0]
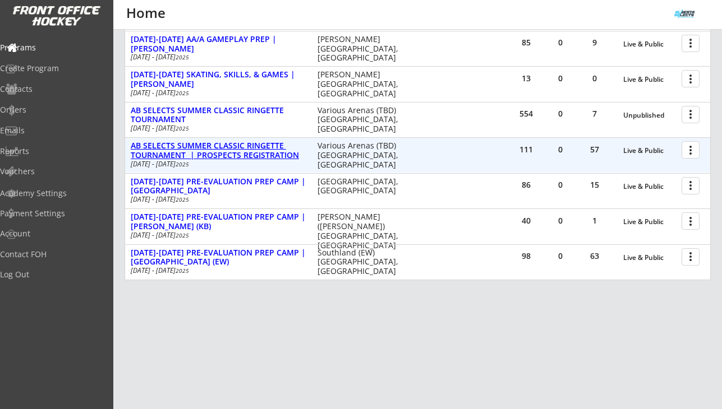
click at [246, 149] on div "AB SELECTS SUMMER CLASSIC RINGETTE TOURNAMENT | PROSPECTS REGISTRATION" at bounding box center [218, 150] width 175 height 19
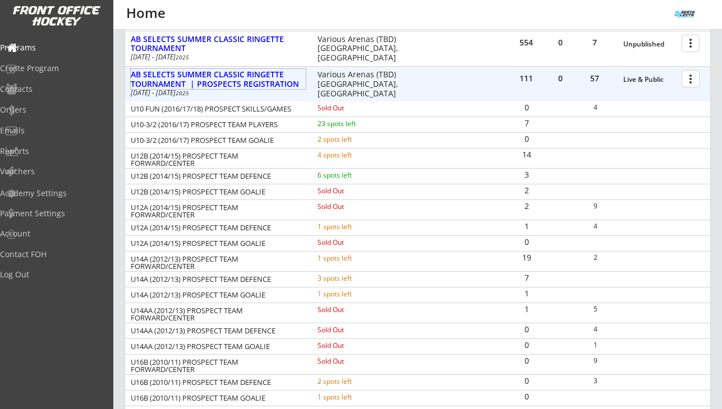
scroll to position [442, 0]
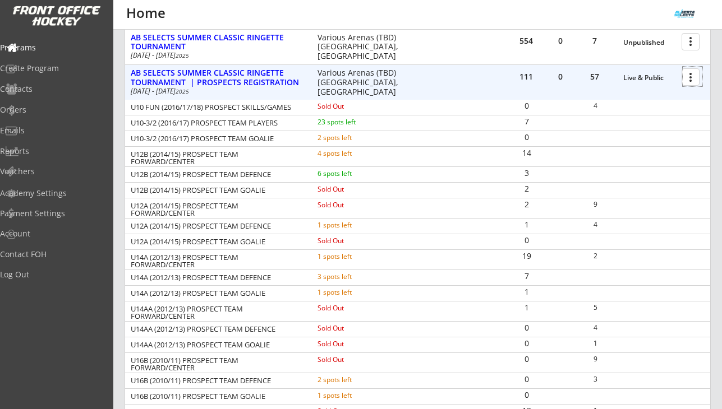
click at [695, 76] on div at bounding box center [693, 77] width 20 height 20
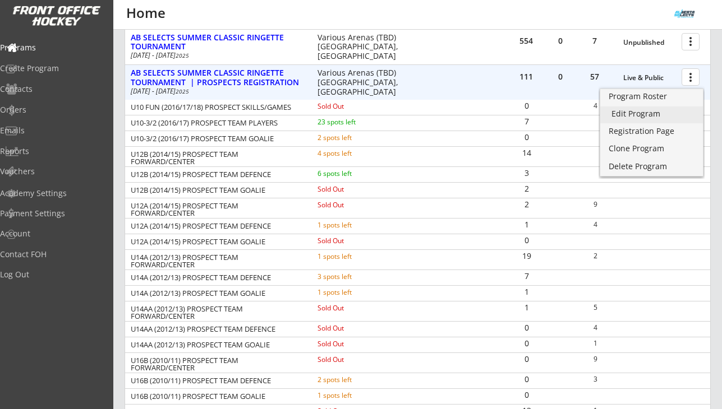
click at [642, 112] on div "Edit Program" at bounding box center [651, 114] width 80 height 8
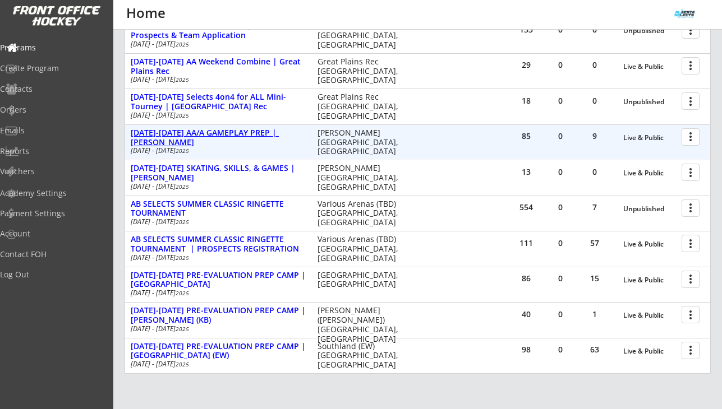
scroll to position [272, 0]
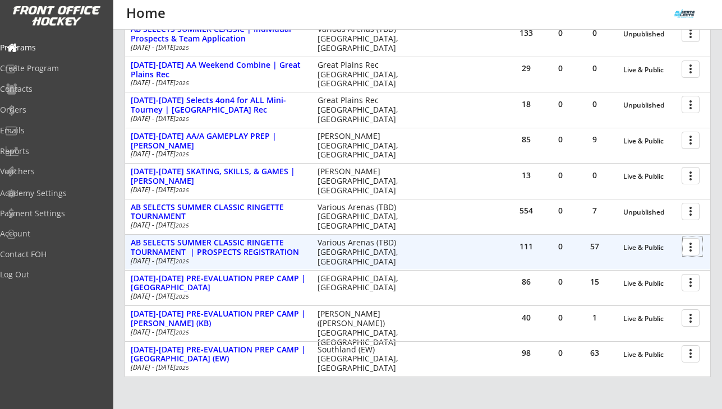
click at [690, 245] on div at bounding box center [693, 247] width 20 height 20
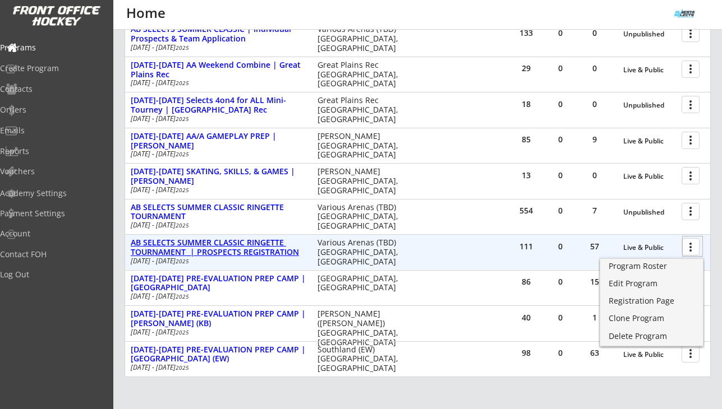
click at [228, 250] on div "AB SELECTS SUMMER CLASSIC RINGETTE TOURNAMENT | PROSPECTS REGISTRATION" at bounding box center [218, 247] width 175 height 19
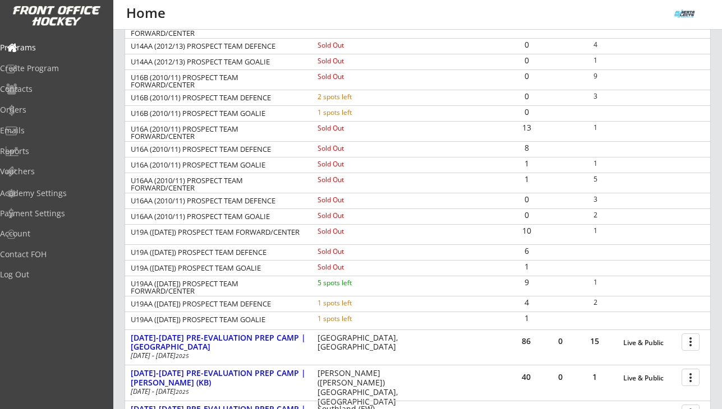
scroll to position [735, 0]
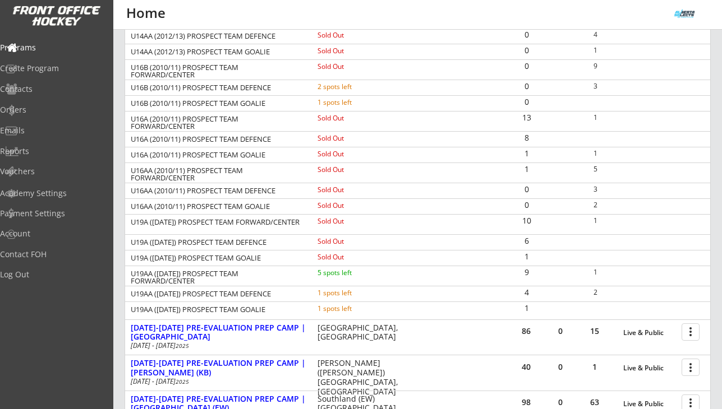
click at [570, 211] on div "0 2" at bounding box center [610, 206] width 200 height 15
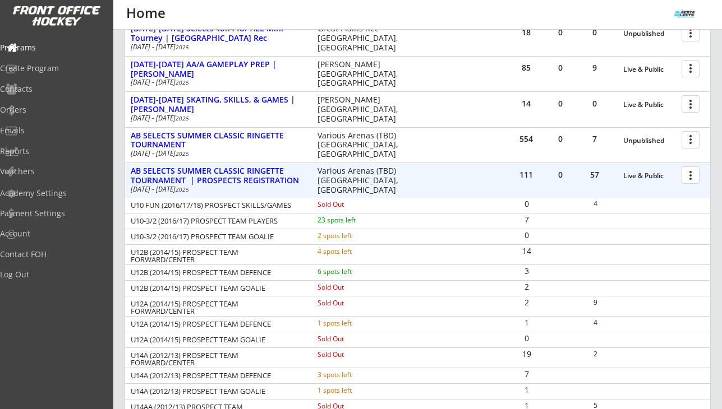
scroll to position [333, 0]
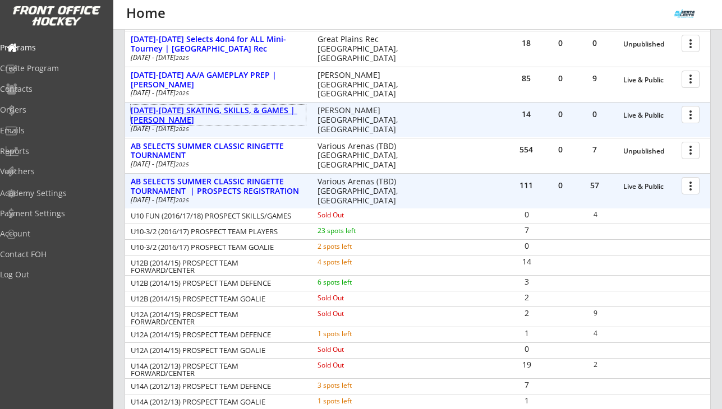
click at [230, 109] on div "AUG 18-21 SKATING, SKILLS, & GAMES | ROSE KOHN" at bounding box center [218, 115] width 175 height 19
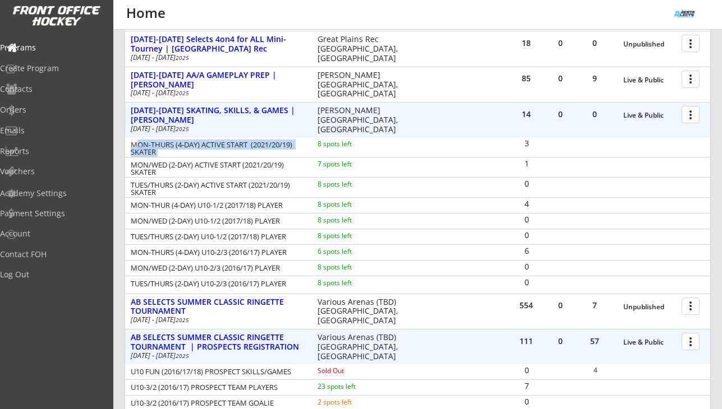
drag, startPoint x: 132, startPoint y: 144, endPoint x: 351, endPoint y: 155, distance: 218.5
click at [351, 155] on div "MON-THURS (4-DAY) ACTIVE START (2021/20/19) SKATER 8 spots left" at bounding box center [270, 148] width 291 height 17
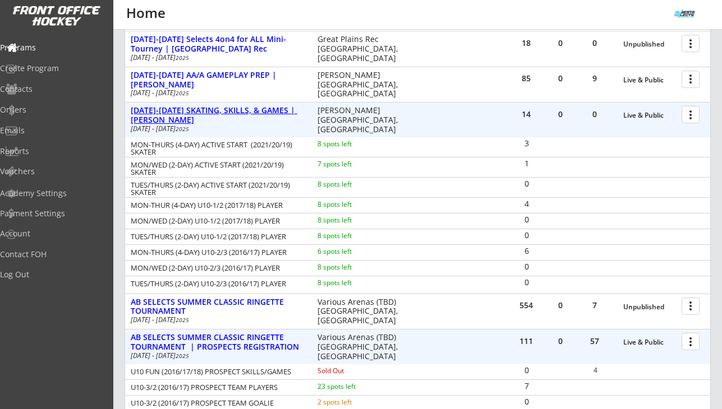
click at [202, 111] on div "AUG 18-21 SKATING, SKILLS, & GAMES | ROSE KOHN" at bounding box center [218, 115] width 175 height 19
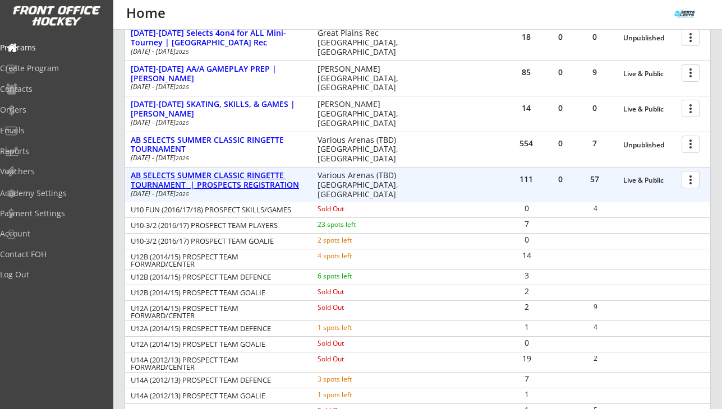
scroll to position [333, 0]
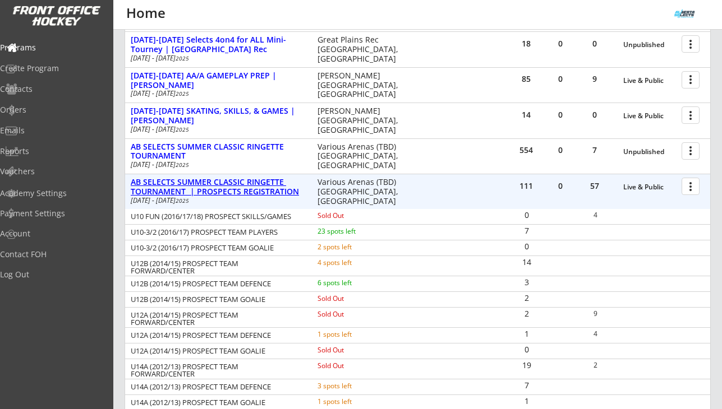
click at [232, 187] on div "AB SELECTS SUMMER CLASSIC RINGETTE TOURNAMENT | PROSPECTS REGISTRATION" at bounding box center [218, 187] width 175 height 19
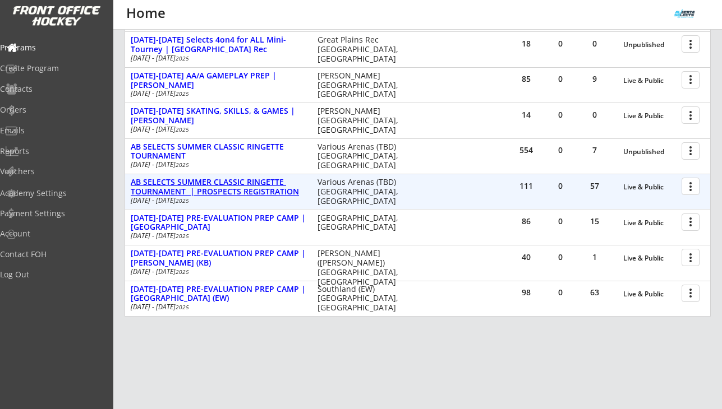
click at [232, 187] on div "AB SELECTS SUMMER CLASSIC RINGETTE TOURNAMENT | PROSPECTS REGISTRATION" at bounding box center [218, 187] width 175 height 19
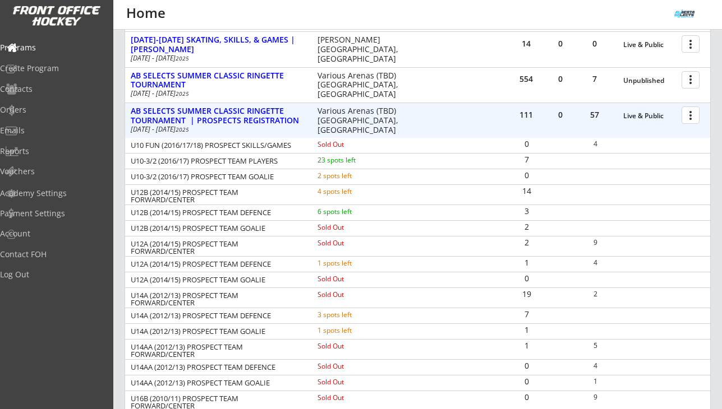
scroll to position [398, 0]
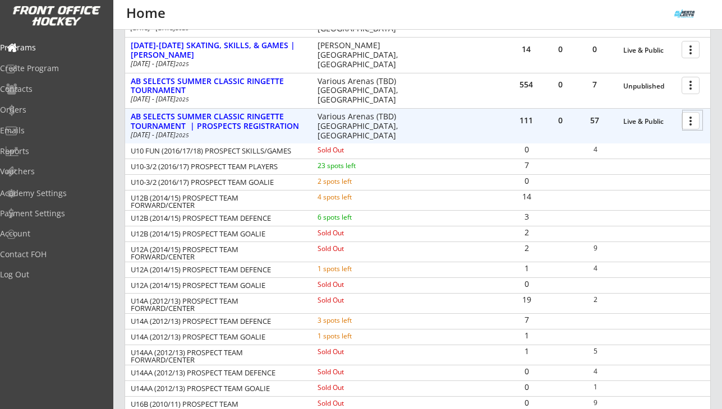
click at [699, 125] on div at bounding box center [693, 121] width 20 height 20
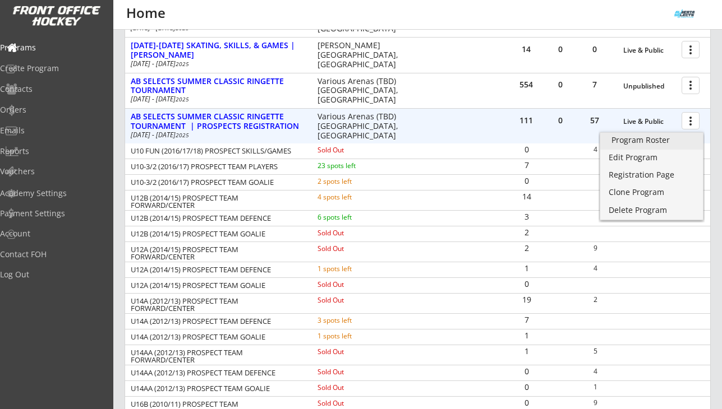
click at [646, 148] on link "Program Roster" at bounding box center [651, 141] width 103 height 17
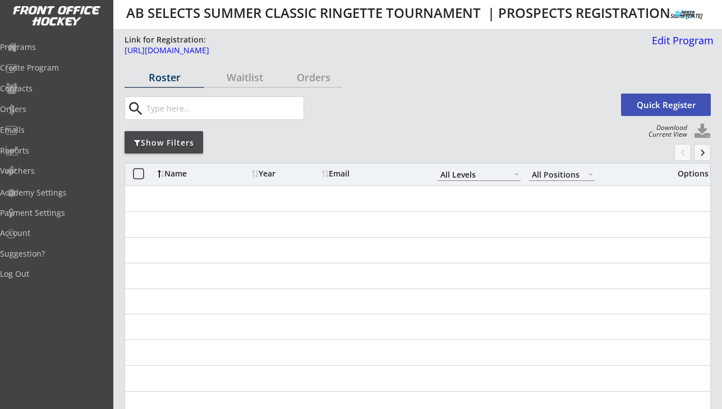
select select ""All Levels""
select select ""All Positions""
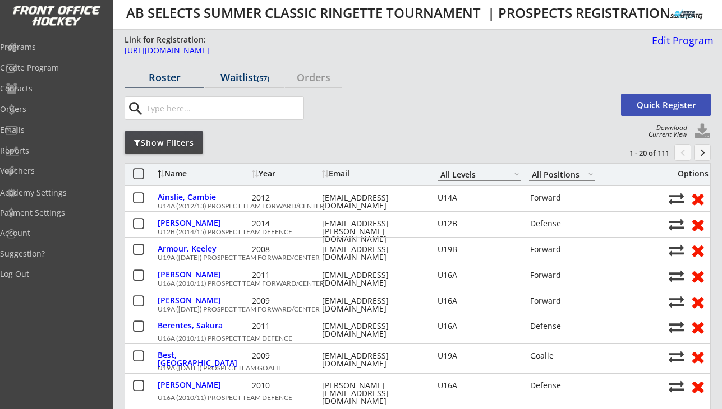
click at [247, 79] on div "Waitlist (57)" at bounding box center [245, 77] width 80 height 10
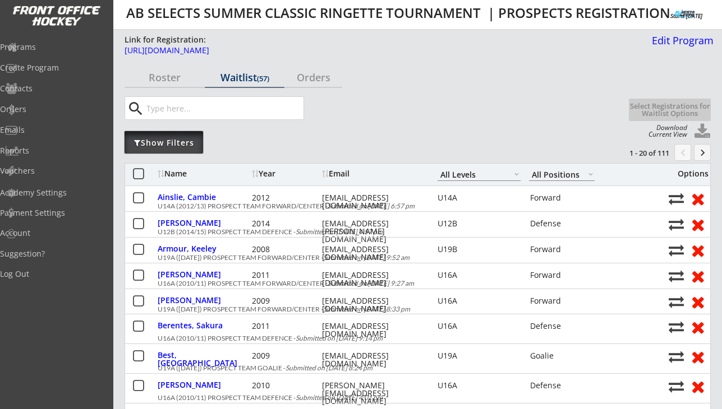
click at [183, 142] on div "Show Filters" at bounding box center [164, 142] width 79 height 11
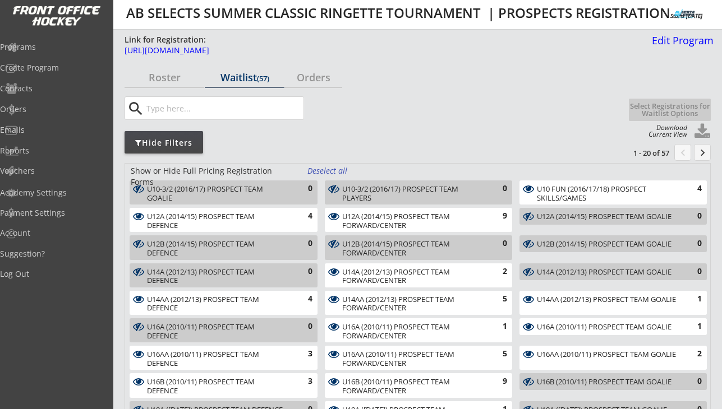
click at [337, 168] on div "Deselect all" at bounding box center [328, 170] width 42 height 11
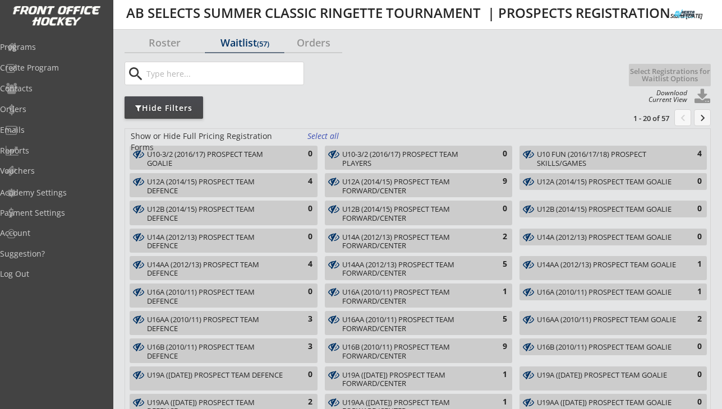
scroll to position [36, 0]
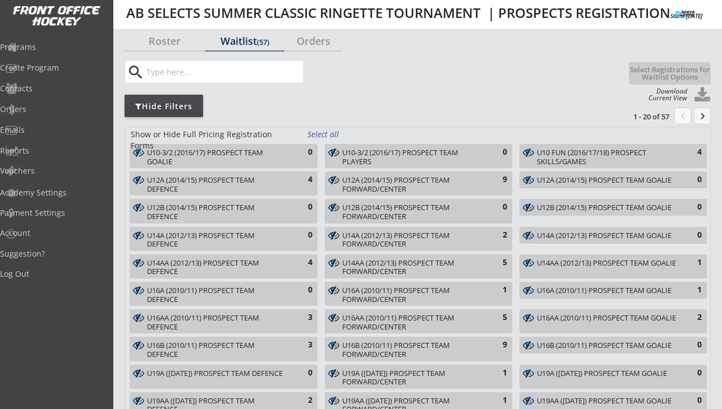
click at [298, 265] on div "4" at bounding box center [301, 262] width 22 height 11
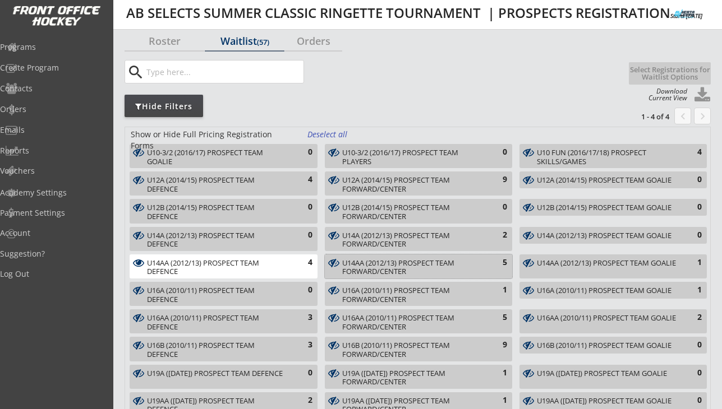
click at [413, 263] on div "U14AA (2012/13) PROSPECT TEAM FORWARD/CENTER" at bounding box center [412, 267] width 140 height 17
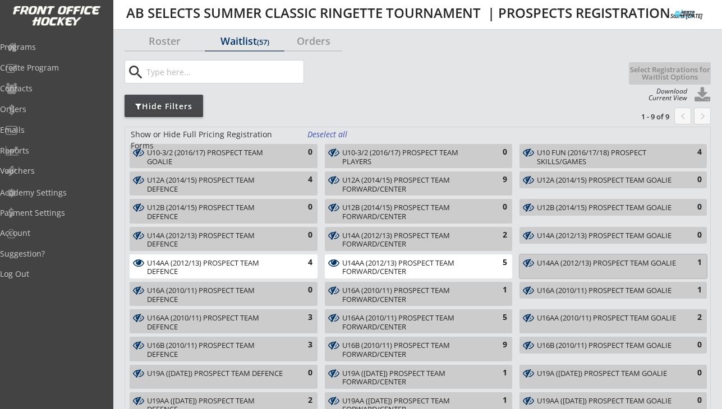
click at [597, 267] on div "U14AA (2012/13) PROSPECT TEAM GOALIE" at bounding box center [607, 263] width 140 height 9
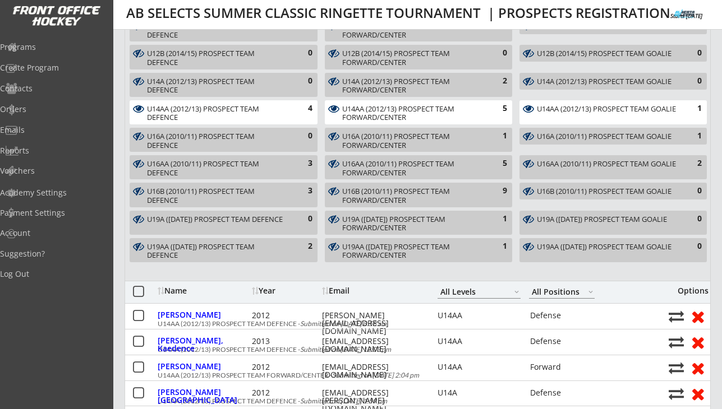
scroll to position [142, 0]
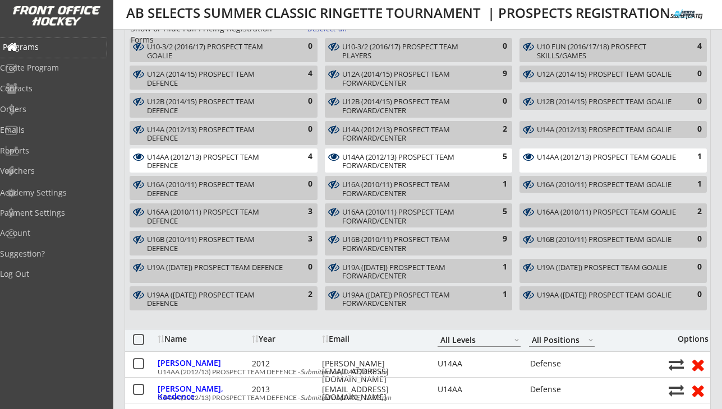
click at [61, 45] on div "Programs" at bounding box center [53, 47] width 101 height 8
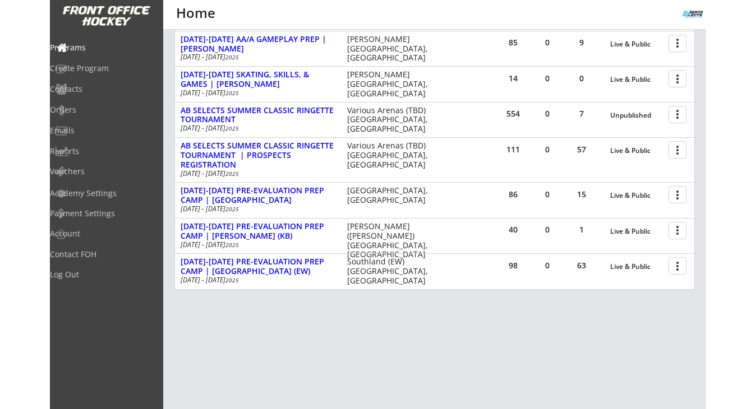
scroll to position [285, 0]
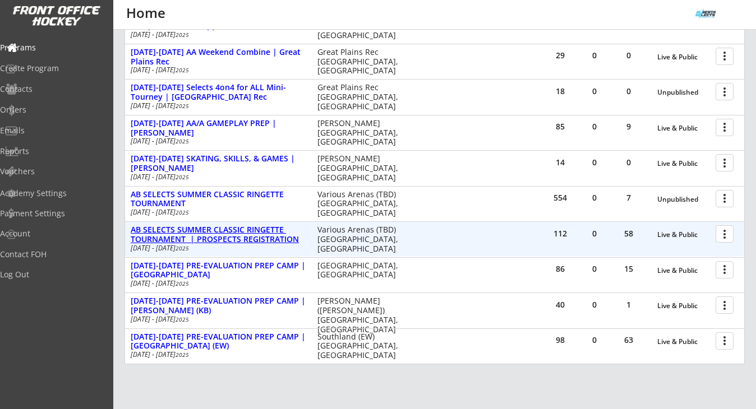
click at [256, 230] on div "AB SELECTS SUMMER CLASSIC RINGETTE TOURNAMENT | PROSPECTS REGISTRATION" at bounding box center [218, 234] width 175 height 19
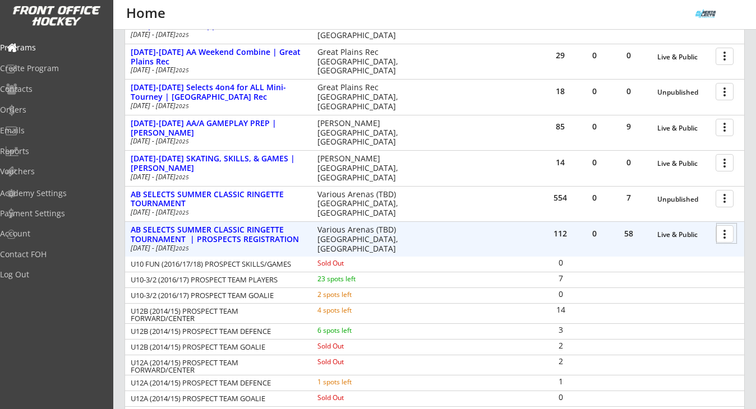
click at [721, 234] on div at bounding box center [727, 234] width 20 height 20
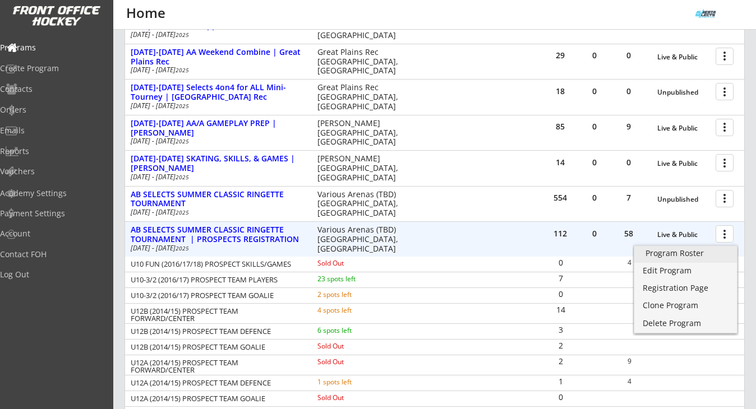
click at [674, 253] on div "Program Roster" at bounding box center [686, 254] width 80 height 8
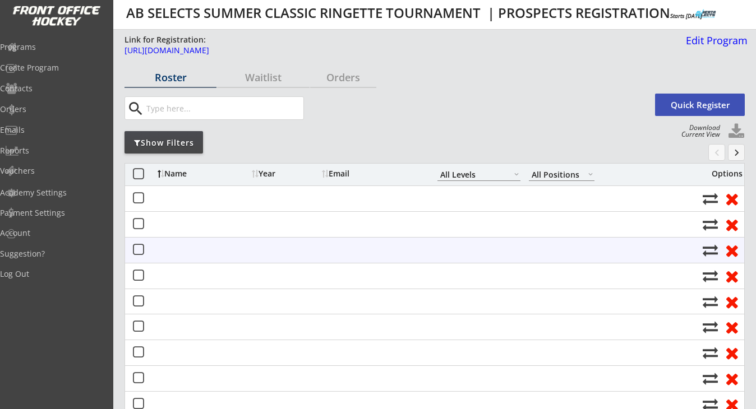
select select ""All Levels""
select select ""All Positions""
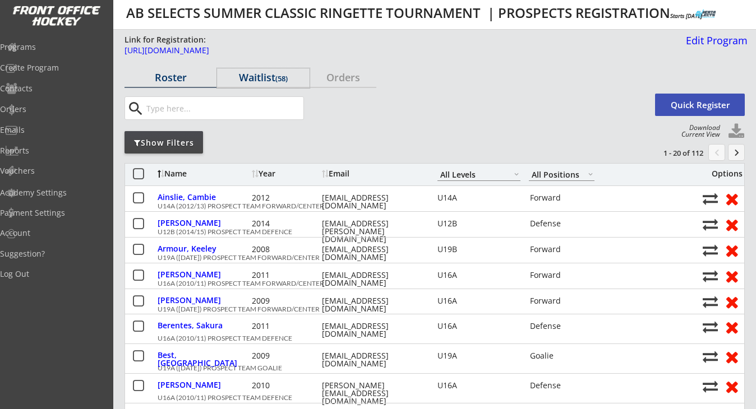
click at [261, 77] on div "Waitlist (58)" at bounding box center [263, 77] width 92 height 10
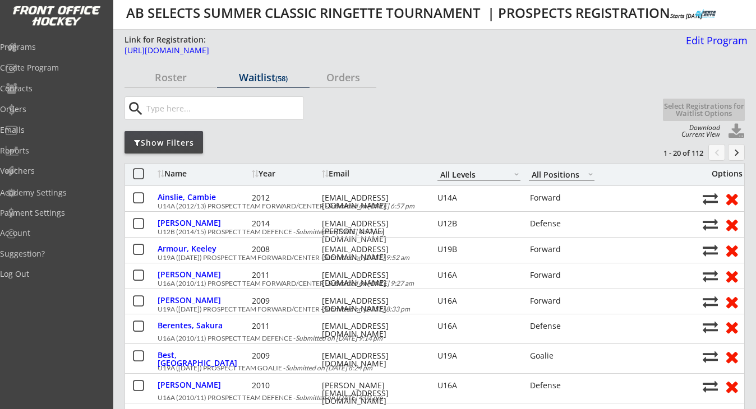
click at [351, 75] on div "Orders" at bounding box center [343, 77] width 66 height 10
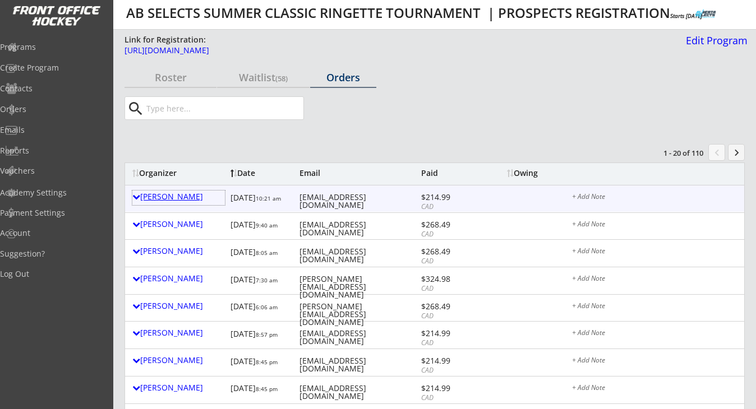
click at [163, 197] on div "[PERSON_NAME]" at bounding box center [178, 197] width 93 height 8
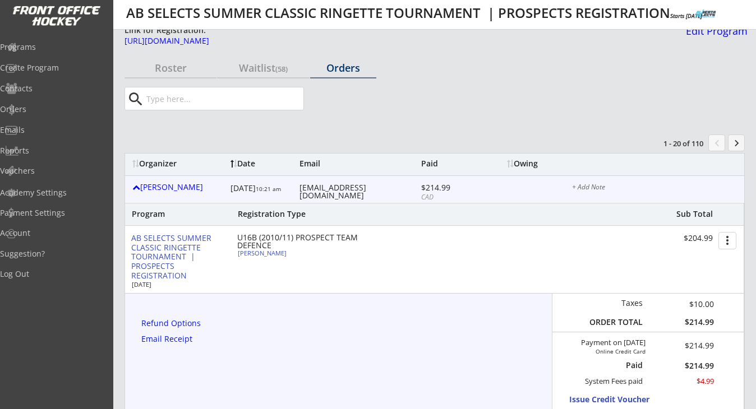
scroll to position [14, 0]
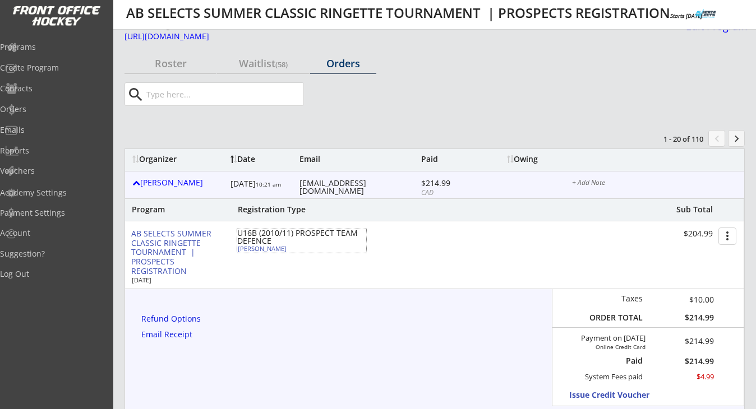
click at [267, 250] on div "Solaya Knoll" at bounding box center [300, 249] width 125 height 6
select select ""Defense""
select select ""U16B""
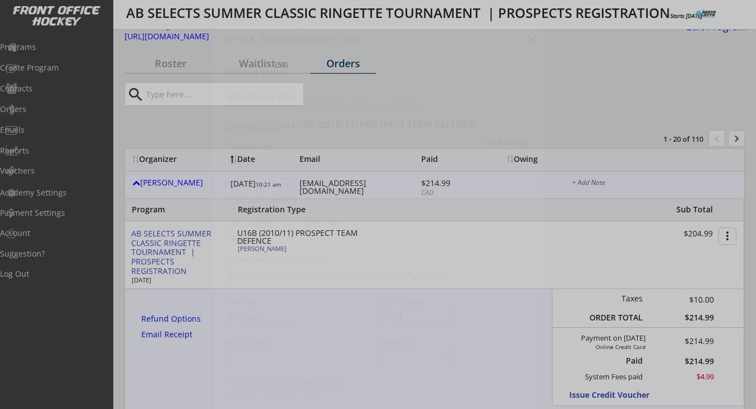
type input "[DEMOGRAPHIC_DATA]"
type input "Regina Ringette U16B"
type input "No"
select select ""No""
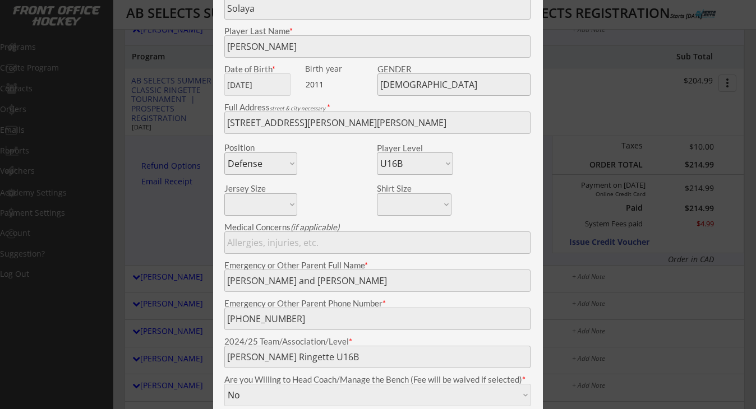
scroll to position [0, 0]
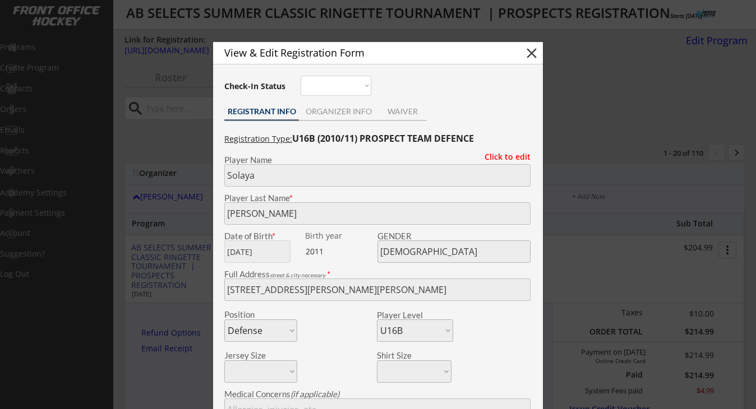
click at [529, 53] on button "close" at bounding box center [531, 53] width 17 height 17
select select ""PLACEHOLDER_1427118222253""
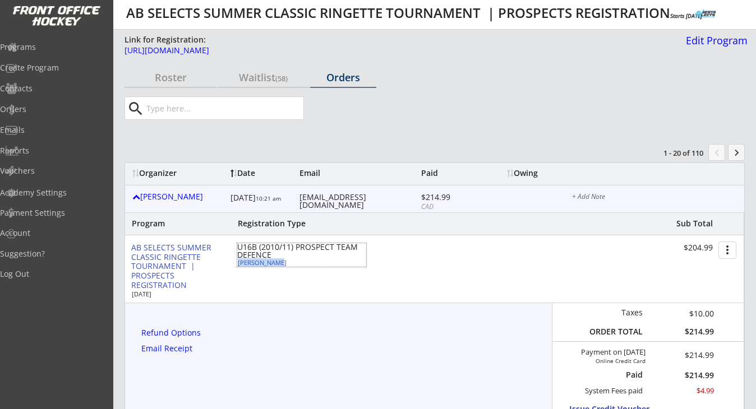
drag, startPoint x: 273, startPoint y: 263, endPoint x: 240, endPoint y: 263, distance: 33.1
click at [240, 263] on div "Solaya Knoll" at bounding box center [300, 263] width 125 height 6
type input "Solaya"
type input "Knoll"
type input "04/22/2011"
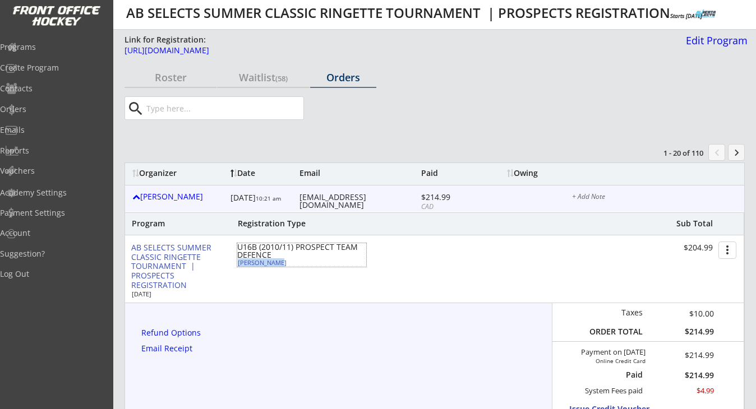
type input "[DEMOGRAPHIC_DATA]"
type input "1346 Mcveety Dr, Regina, SK S4N 7C9, Canada"
select select ""Defense""
select select ""U16B""
type input "Erinn and Mike Knoll"
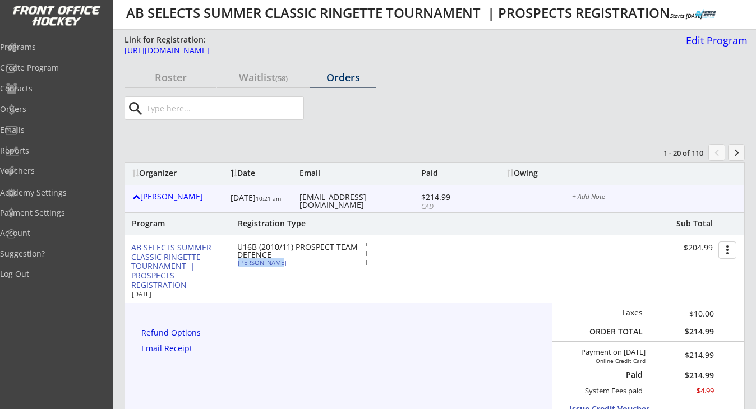
type input "(306) 541-7074"
type input "Regina Ringette U16B"
type input "No"
select select ""No""
type input "No"
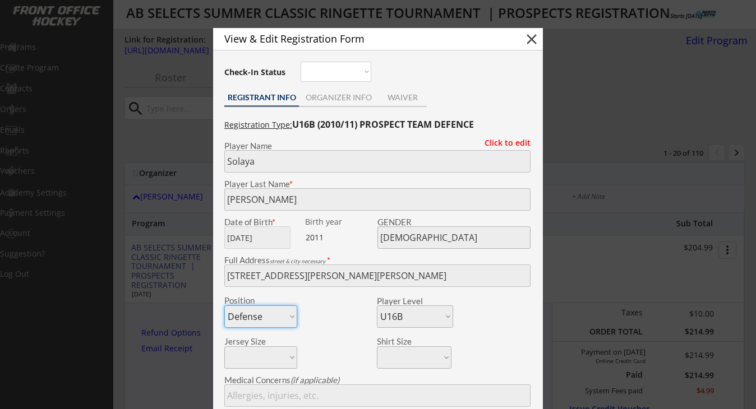
click at [203, 201] on div at bounding box center [378, 204] width 756 height 409
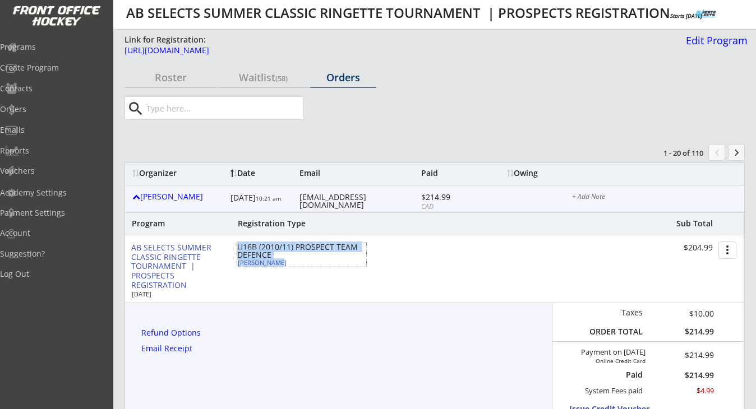
drag, startPoint x: 275, startPoint y: 263, endPoint x: 233, endPoint y: 262, distance: 42.1
click at [233, 262] on div "AB SELECTS SUMMER CLASSIC RINGETTE TOURNAMENT | PROSPECTS REGISTRATION Aug 22, …" at bounding box center [434, 269] width 619 height 67
click at [326, 297] on div "AB SELECTS SUMMER CLASSIC RINGETTE TOURNAMENT | PROSPECTS REGISTRATION Aug 22, …" at bounding box center [434, 269] width 619 height 67
drag, startPoint x: 273, startPoint y: 265, endPoint x: 238, endPoint y: 265, distance: 34.8
click at [238, 265] on div "Solaya Knoll" at bounding box center [300, 263] width 125 height 6
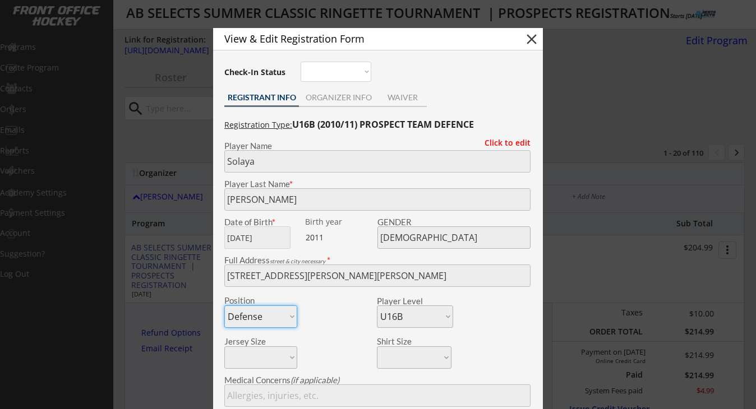
copy div "Solaya Knoll"
click at [531, 39] on button "close" at bounding box center [531, 39] width 17 height 17
select select ""PLACEHOLDER_1427118222253""
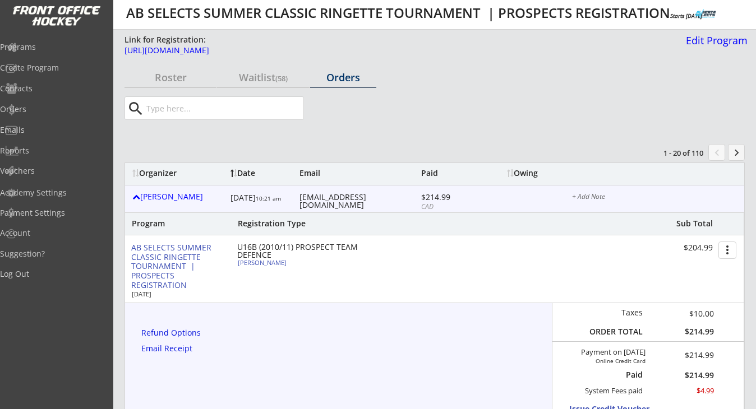
click at [328, 195] on div "[EMAIL_ADDRESS][DOMAIN_NAME]" at bounding box center [359, 202] width 119 height 16
copy div "[EMAIL_ADDRESS][DOMAIN_NAME]"
click at [54, 47] on div "Programs" at bounding box center [53, 47] width 101 height 8
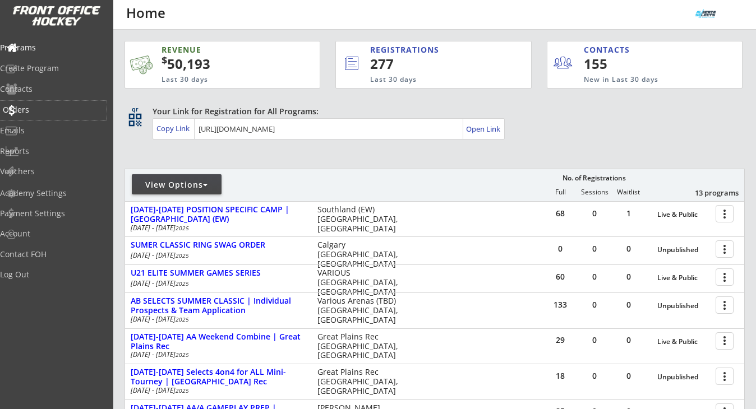
click at [44, 109] on div "Orders" at bounding box center [53, 110] width 101 height 8
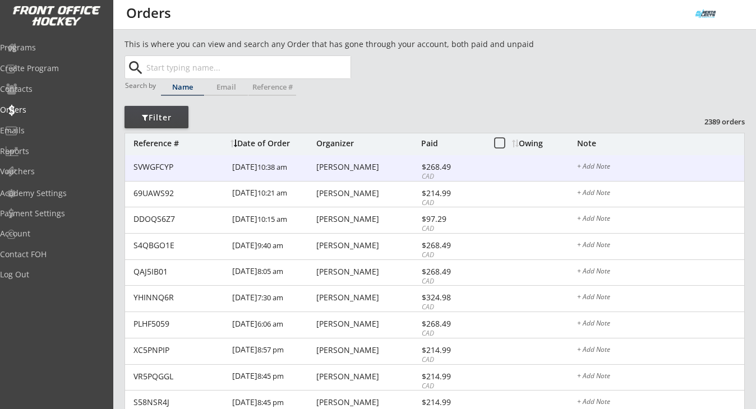
click at [325, 167] on div "[PERSON_NAME]" at bounding box center [367, 167] width 102 height 8
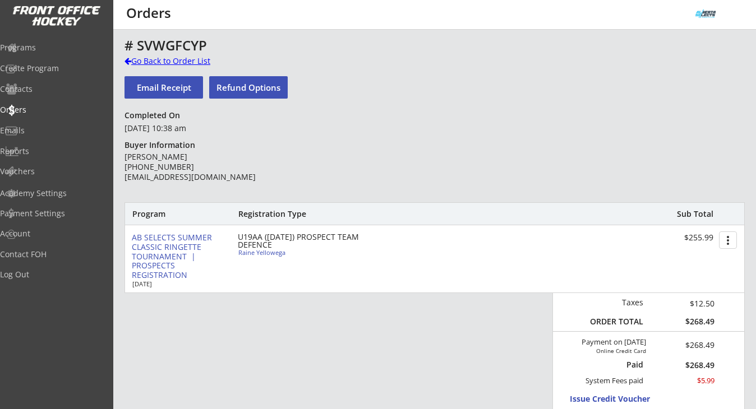
click at [146, 59] on div "Go Back to Order List" at bounding box center [183, 61] width 116 height 11
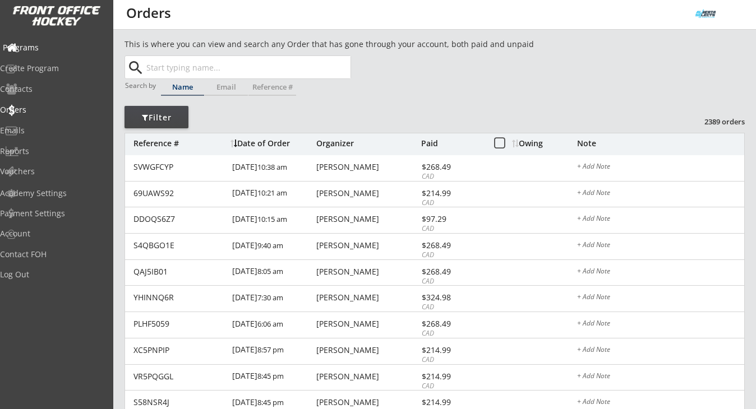
click at [53, 48] on div "Programs" at bounding box center [53, 48] width 101 height 8
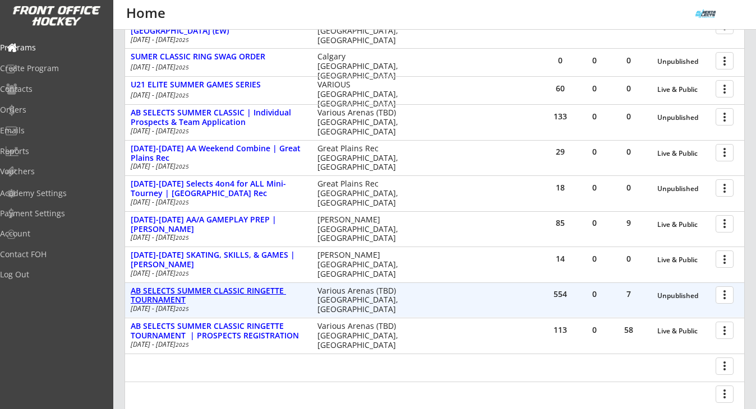
scroll to position [369, 0]
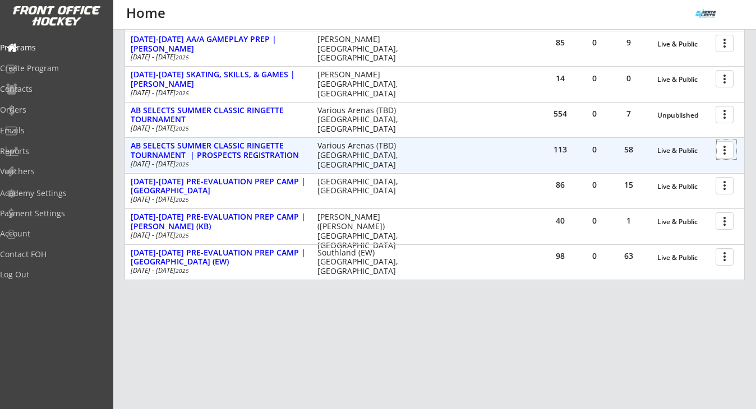
click at [724, 153] on div at bounding box center [727, 150] width 20 height 20
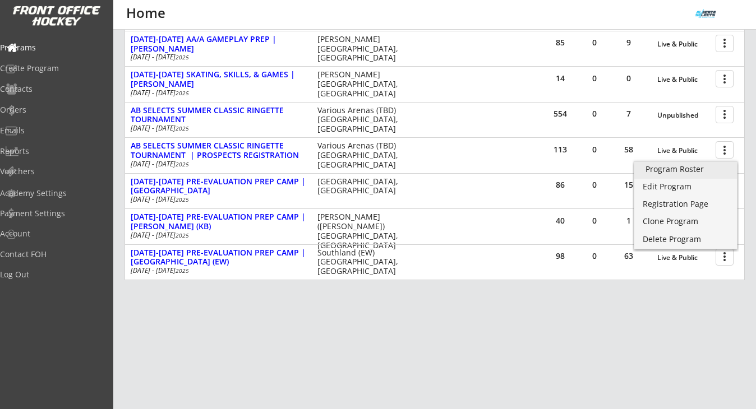
click at [698, 171] on div "Program Roster" at bounding box center [686, 169] width 80 height 8
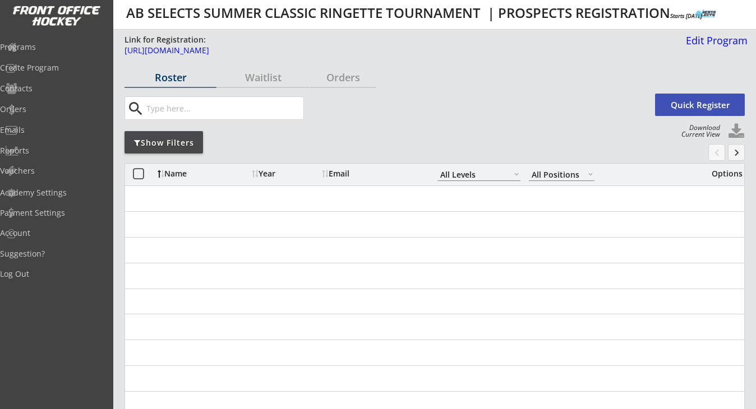
select select ""All Levels""
select select ""All Positions""
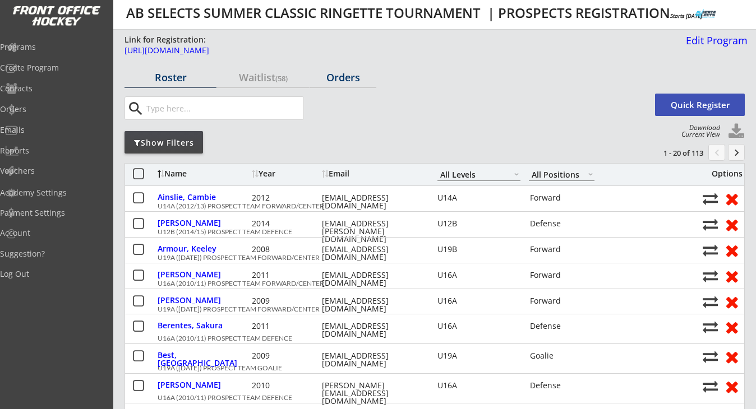
click at [343, 76] on div "Orders" at bounding box center [343, 77] width 66 height 10
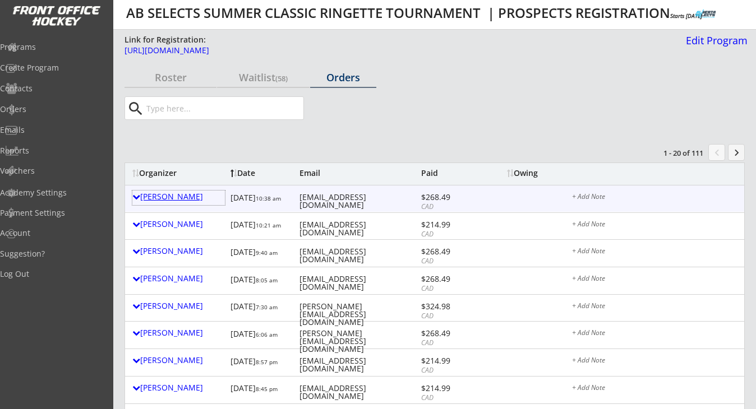
click at [172, 194] on div "[PERSON_NAME]" at bounding box center [178, 197] width 93 height 8
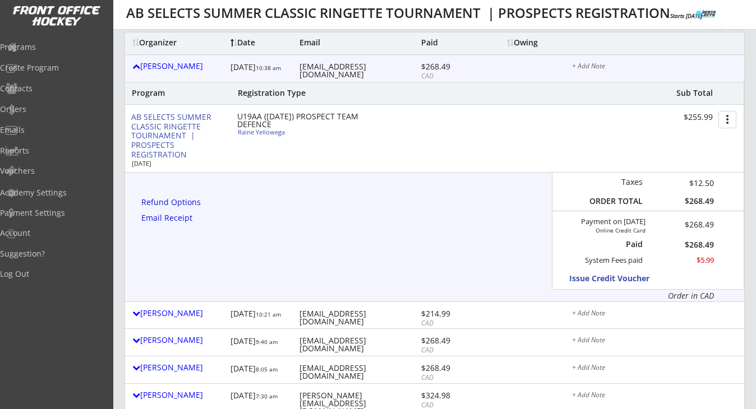
scroll to position [130, 0]
click at [271, 136] on div "Raine Yellowega" at bounding box center [300, 133] width 125 height 6
select select ""Defense""
select select ""U19A""
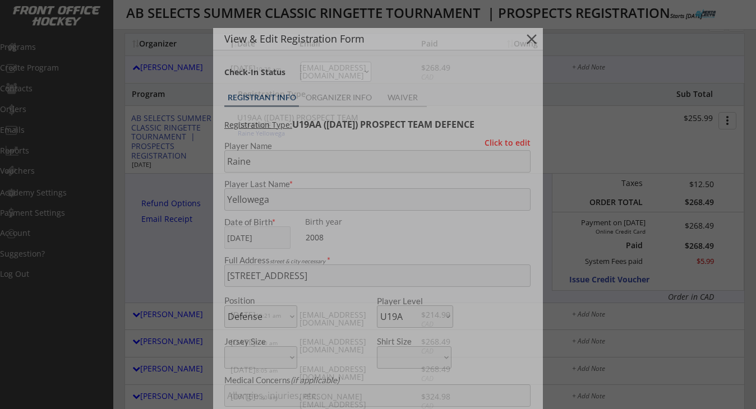
type input "[DEMOGRAPHIC_DATA]"
type input "ARA"
type input "No"
type input "[PERSON_NAME]"
select select ""No""
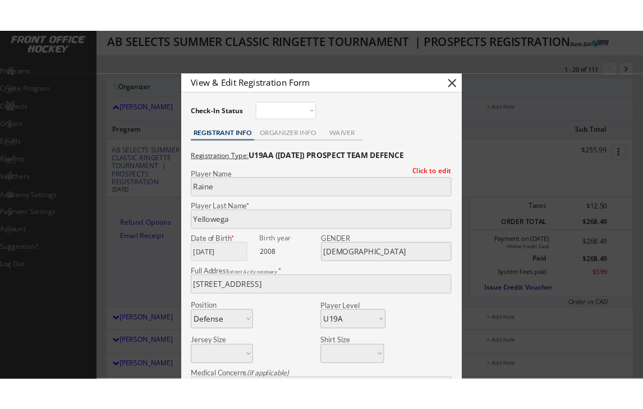
scroll to position [97, 0]
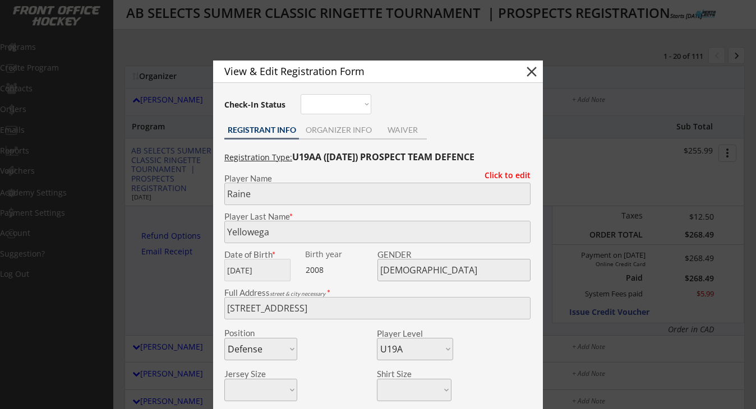
click at [541, 73] on div "View & Edit Registration Form close" at bounding box center [378, 72] width 330 height 22
click at [532, 73] on button "close" at bounding box center [531, 71] width 17 height 17
select select ""PLACEHOLDER_1427118222253""
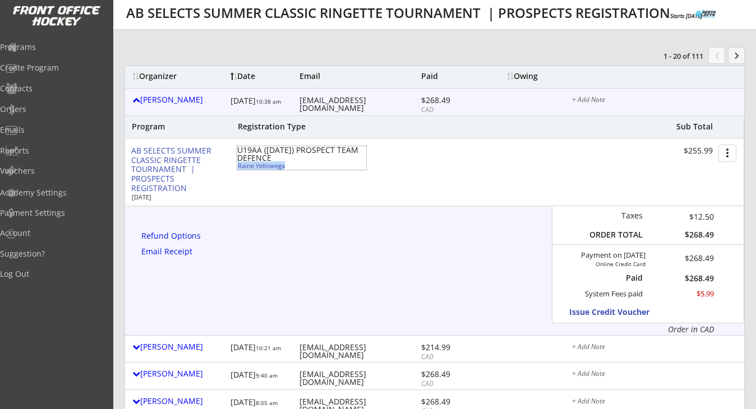
drag, startPoint x: 288, startPoint y: 168, endPoint x: 240, endPoint y: 167, distance: 47.7
click at [240, 167] on div "Raine Yellowega" at bounding box center [300, 166] width 125 height 6
type input "Raine"
type input "Yellowega"
type input "[DATE]"
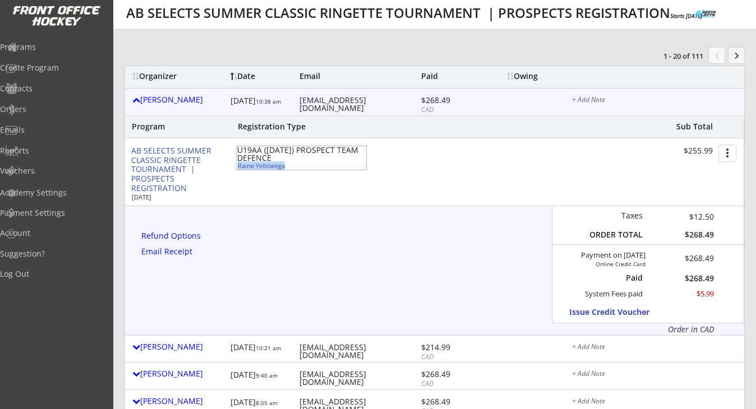
type input "[DEMOGRAPHIC_DATA]"
type input "[STREET_ADDRESS]"
select select ""Defense""
select select ""U19A""
type input "[PERSON_NAME]"
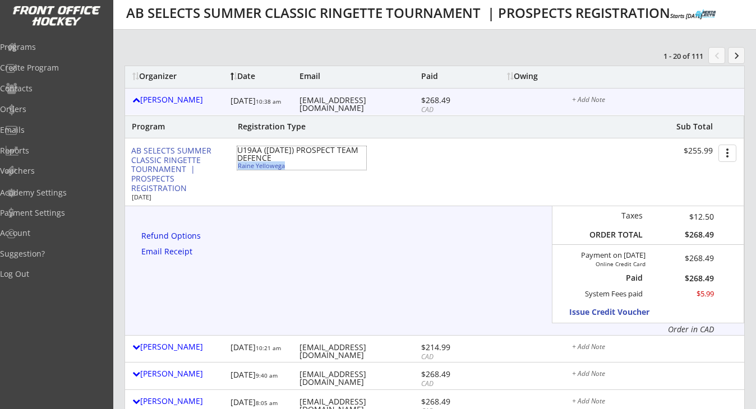
type input "[PHONE_NUMBER]"
type input "ARA"
type input "No"
select select ""No""
type input "[PERSON_NAME]"
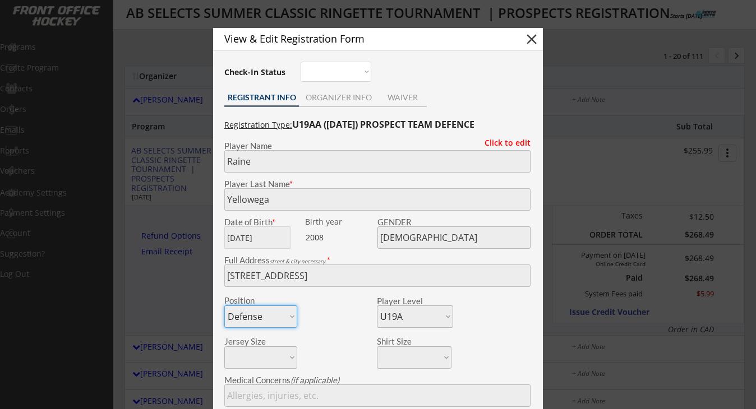
click at [530, 41] on button "close" at bounding box center [531, 39] width 17 height 17
select select ""PLACEHOLDER_1427118222253""
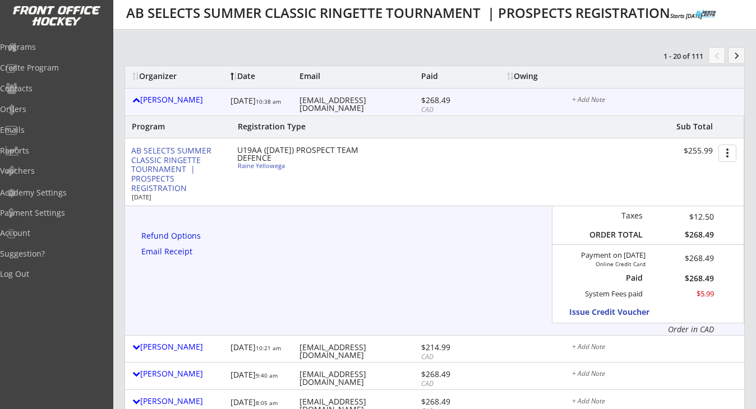
click at [297, 188] on div "AB SELECTS SUMMER CLASSIC RINGETTE TOURNAMENT | PROSPECTS REGISTRATION [DATE] U…" at bounding box center [434, 172] width 619 height 67
drag, startPoint x: 287, startPoint y: 168, endPoint x: 239, endPoint y: 169, distance: 47.7
click at [239, 169] on div "Raine Yellowega" at bounding box center [300, 166] width 125 height 6
type input "Raine"
type input "Yellowega"
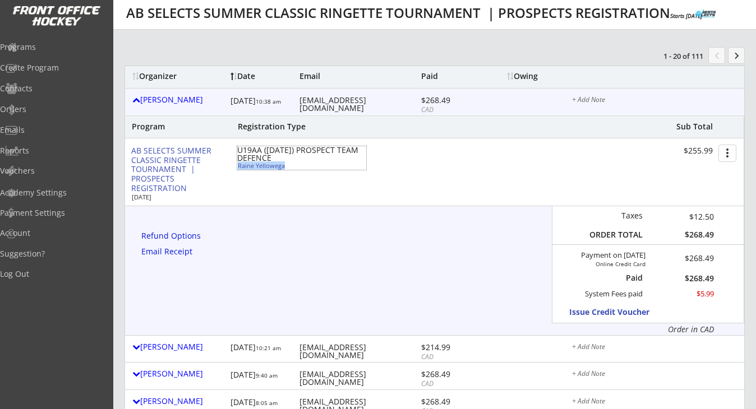
type input "[DATE]"
type input "[DEMOGRAPHIC_DATA]"
type input "[STREET_ADDRESS]"
select select ""Defense""
select select ""U19A""
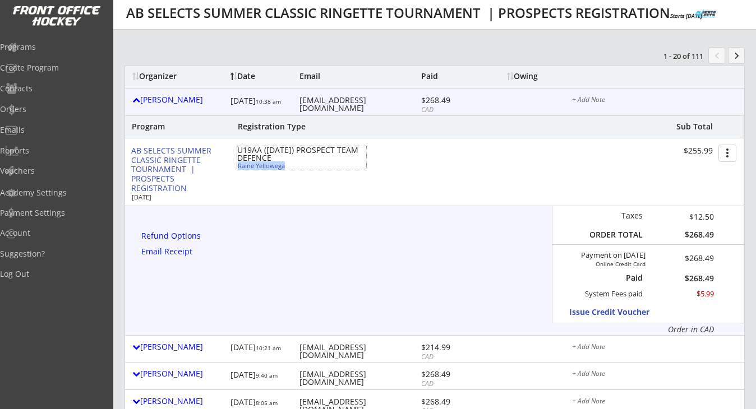
type input "[PERSON_NAME]"
type input "[PHONE_NUMBER]"
type input "ARA"
type input "No"
select select ""No""
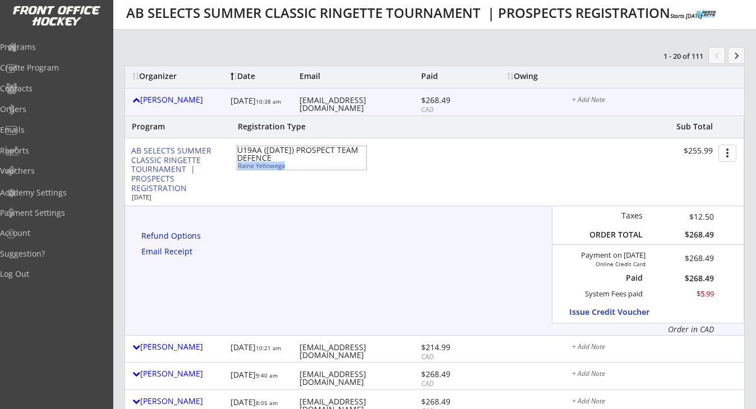
type input "[PERSON_NAME]"
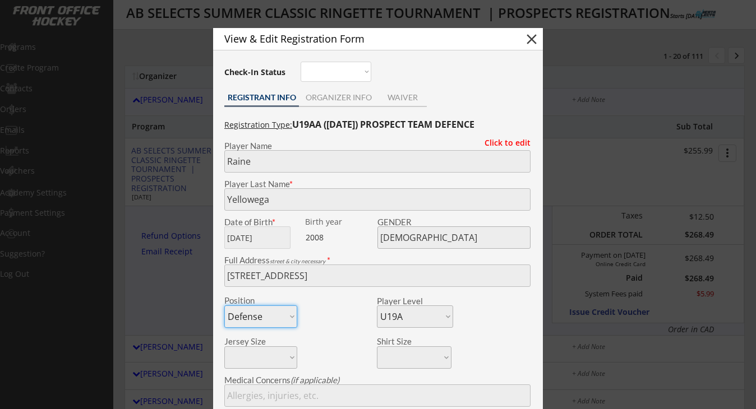
copy div "Raine Yellowega"
click at [533, 39] on button "close" at bounding box center [531, 39] width 17 height 17
select select ""PLACEHOLDER_1427118222253""
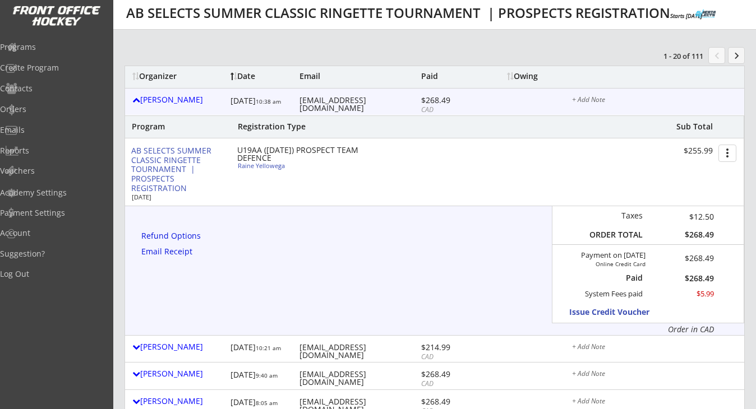
click at [336, 92] on div "[PERSON_NAME] [DATE] 10:38 am [EMAIL_ADDRESS][DOMAIN_NAME] $268.49 CAD + Add No…" at bounding box center [434, 102] width 619 height 26
click at [335, 98] on div "[EMAIL_ADDRESS][DOMAIN_NAME]" at bounding box center [359, 104] width 119 height 16
copy div "[EMAIL_ADDRESS][DOMAIN_NAME]"
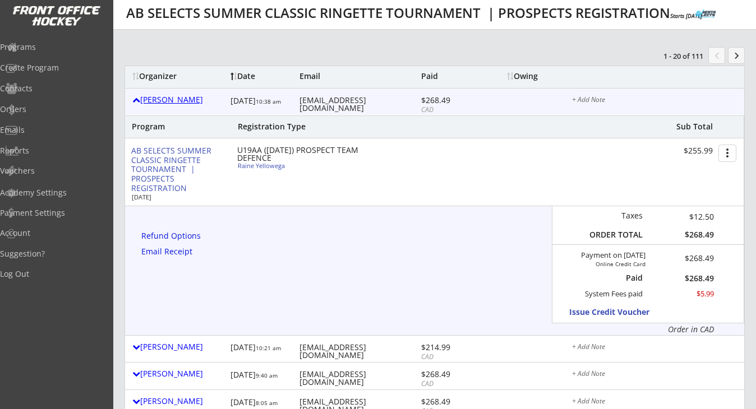
click at [165, 104] on div "[PERSON_NAME]" at bounding box center [178, 100] width 93 height 8
